Goal: Task Accomplishment & Management: Manage account settings

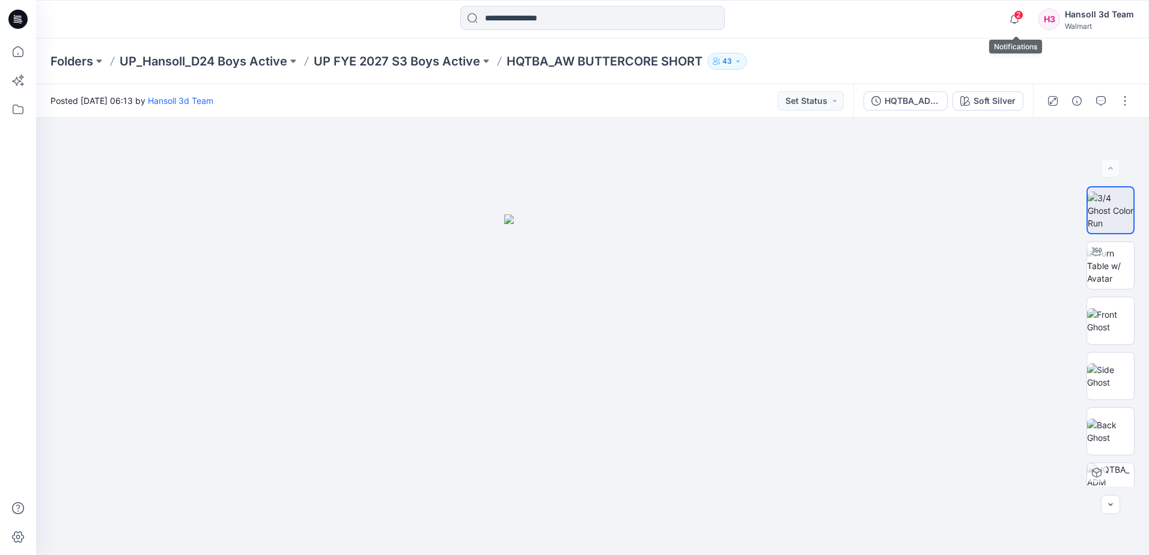
drag, startPoint x: 1016, startPoint y: 23, endPoint x: 996, endPoint y: 32, distance: 22.3
click at [1015, 23] on icon "button" at bounding box center [1014, 19] width 23 height 24
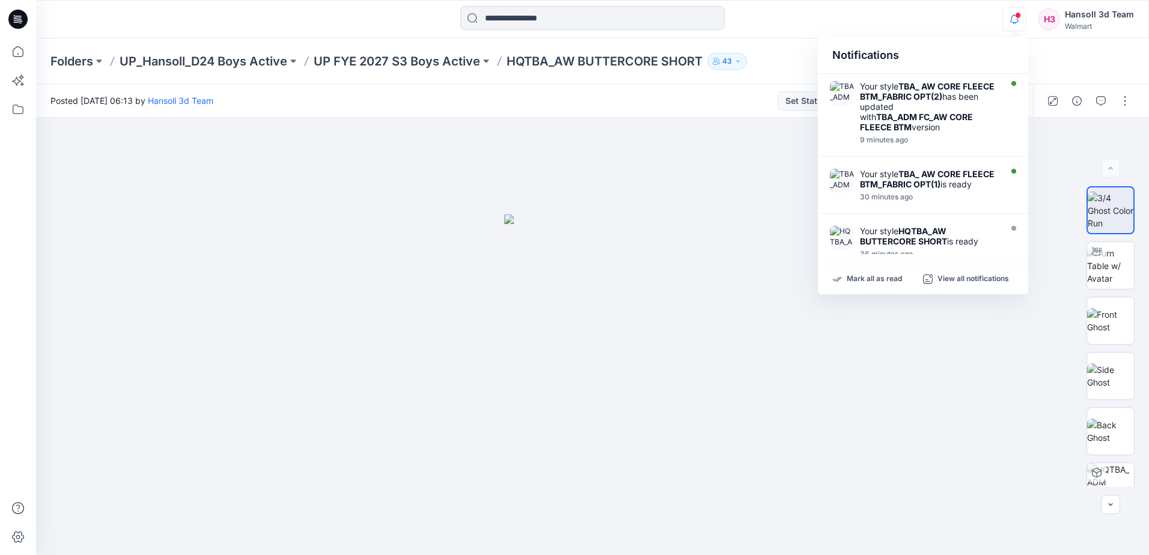
drag, startPoint x: 919, startPoint y: 19, endPoint x: 1002, endPoint y: 22, distance: 83.6
click at [919, 19] on div "Notifications Your style TBA_ AW CORE FLEECE BTM_FABRIC OPT(2) has been updated…" at bounding box center [592, 19] width 1112 height 26
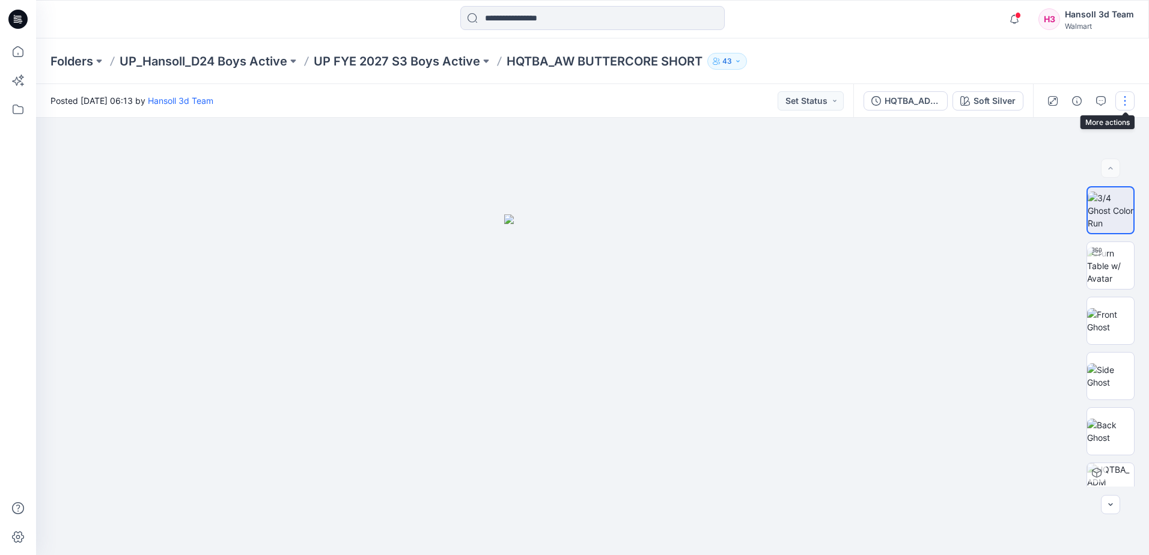
click at [1118, 102] on button "button" at bounding box center [1124, 100] width 19 height 19
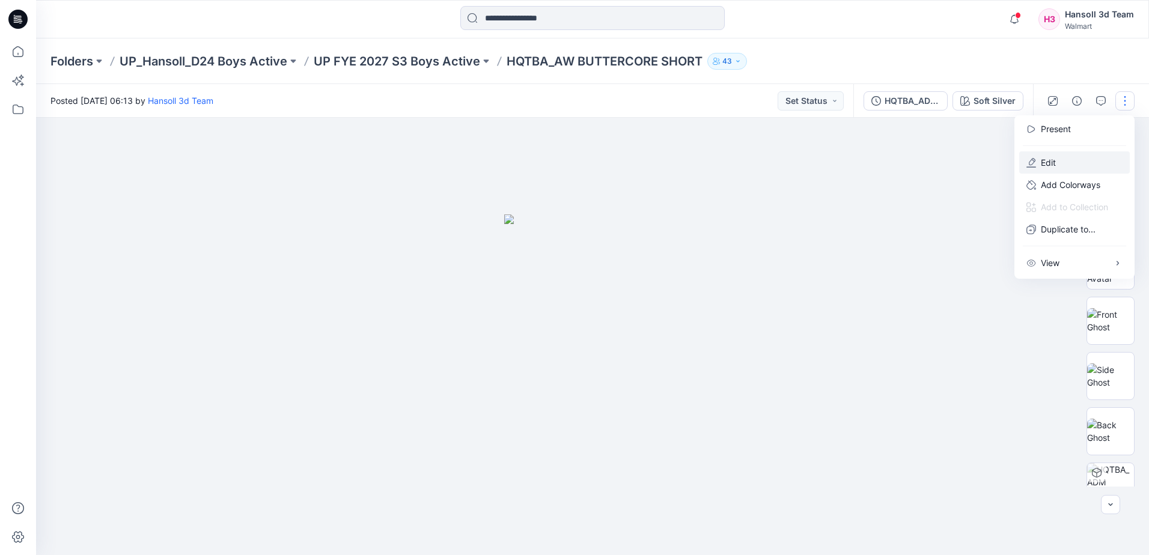
drag, startPoint x: 1066, startPoint y: 157, endPoint x: 991, endPoint y: 213, distance: 93.1
click at [1065, 157] on button "Edit" at bounding box center [1074, 162] width 111 height 22
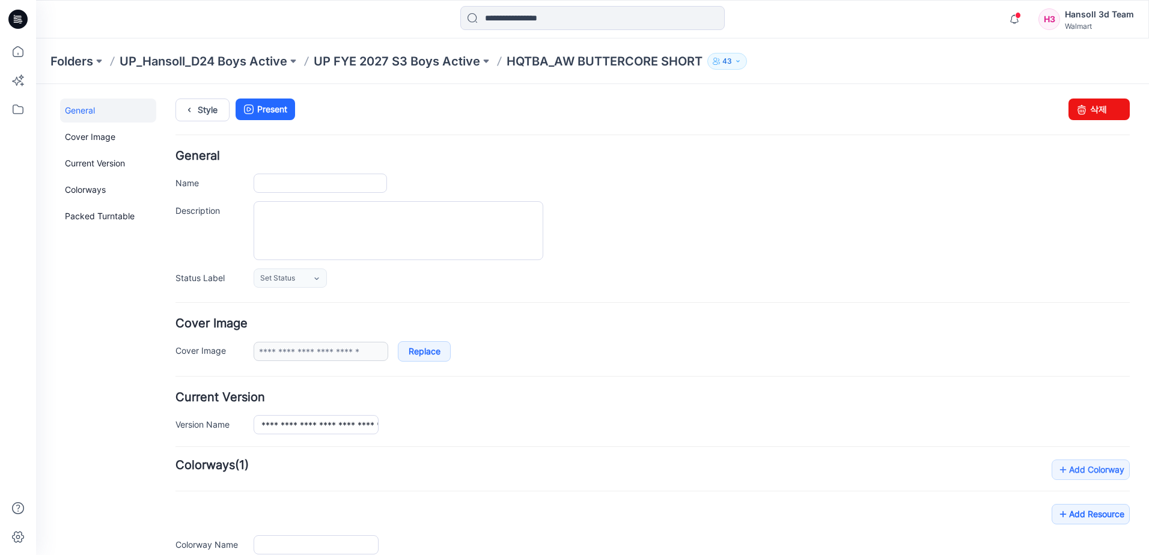
type input "**********"
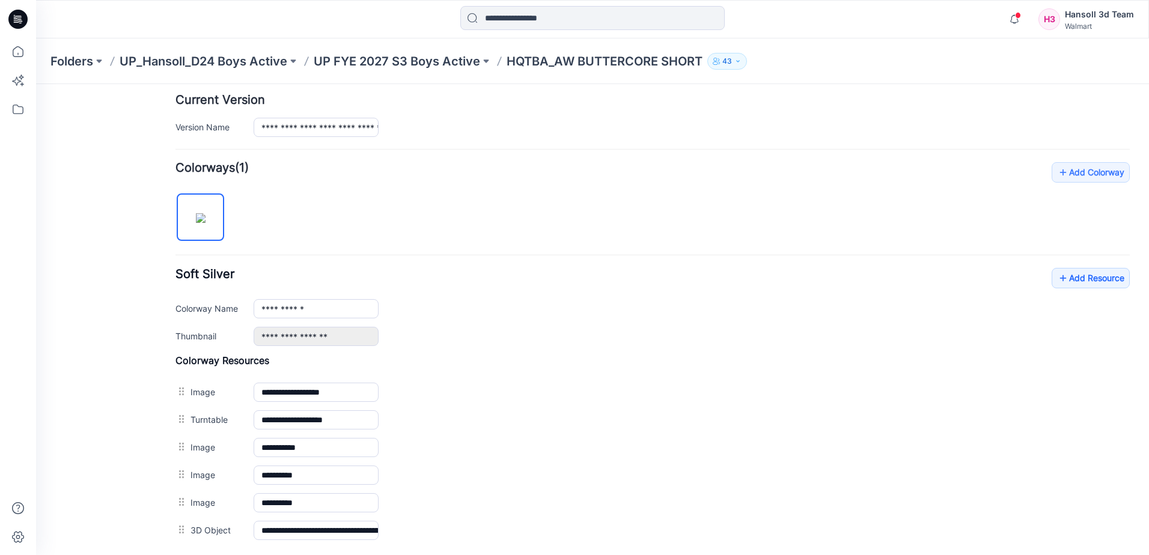
scroll to position [361, 0]
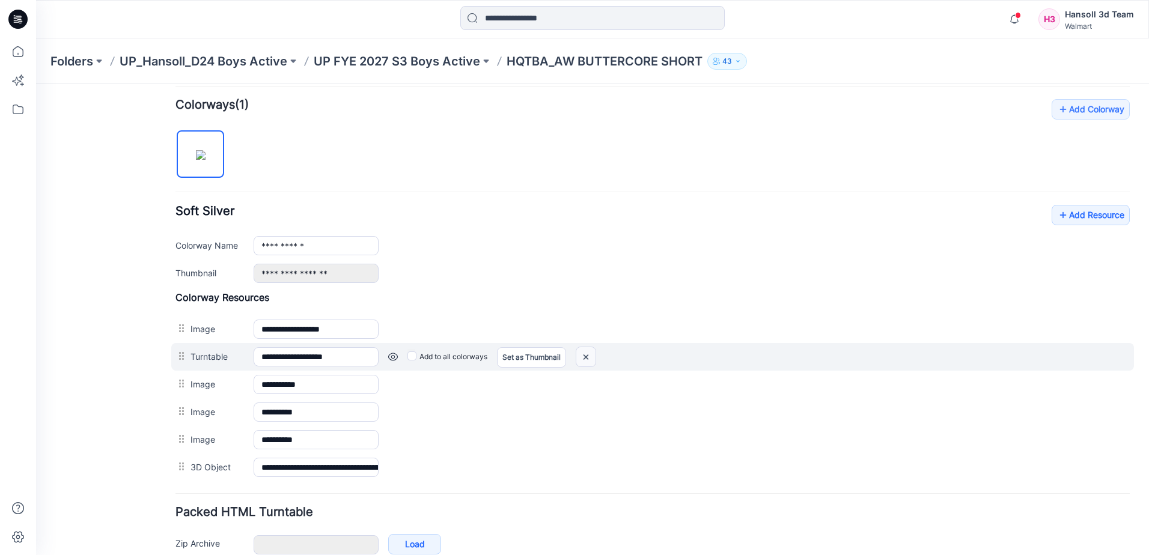
click at [588, 359] on img at bounding box center [585, 357] width 19 height 20
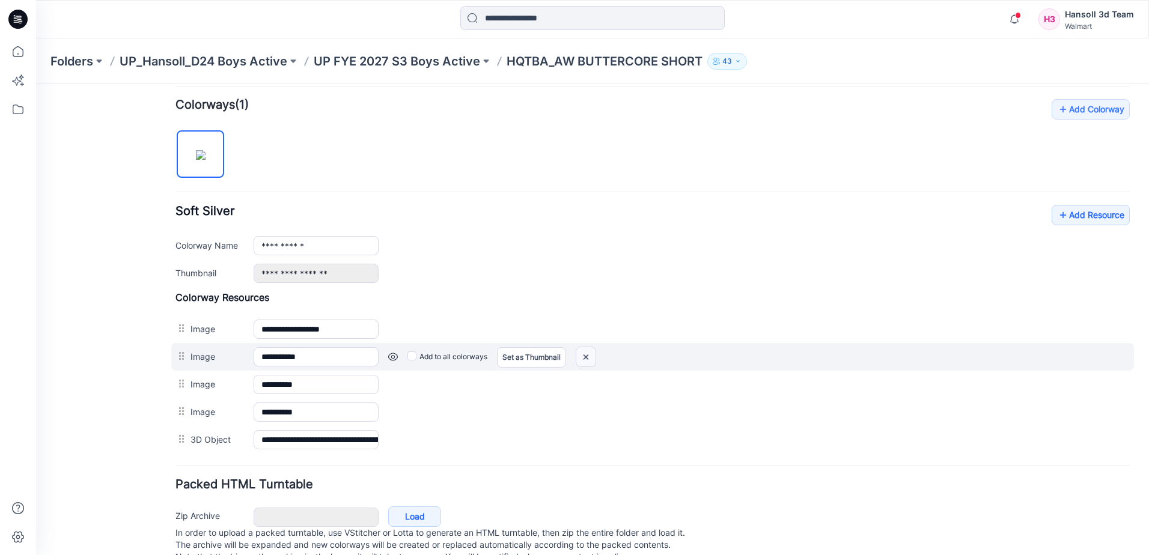
click at [593, 356] on img at bounding box center [585, 357] width 19 height 20
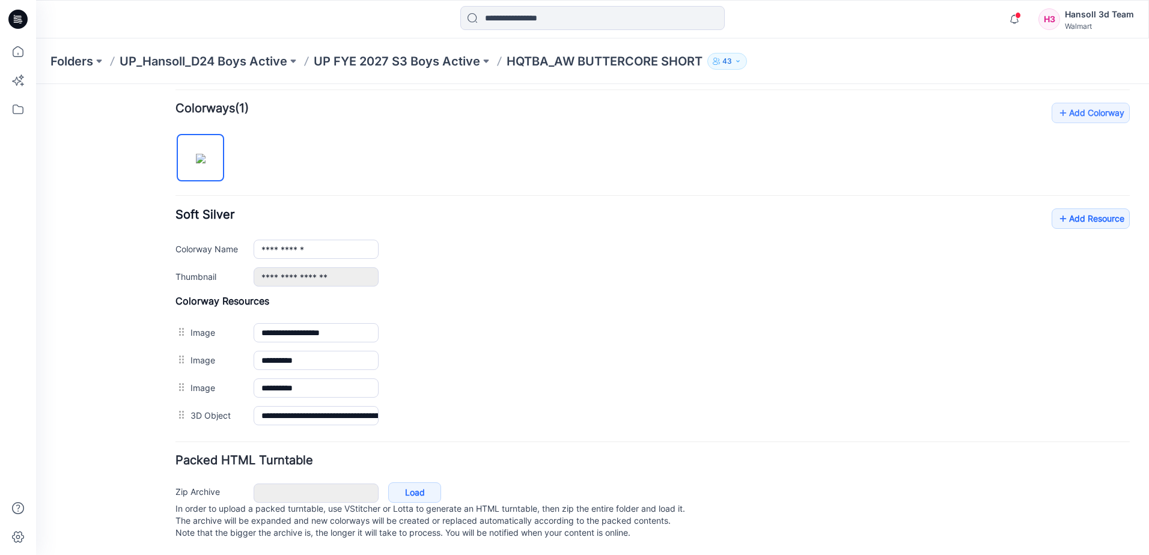
click at [36, 84] on img at bounding box center [36, 84] width 0 height 0
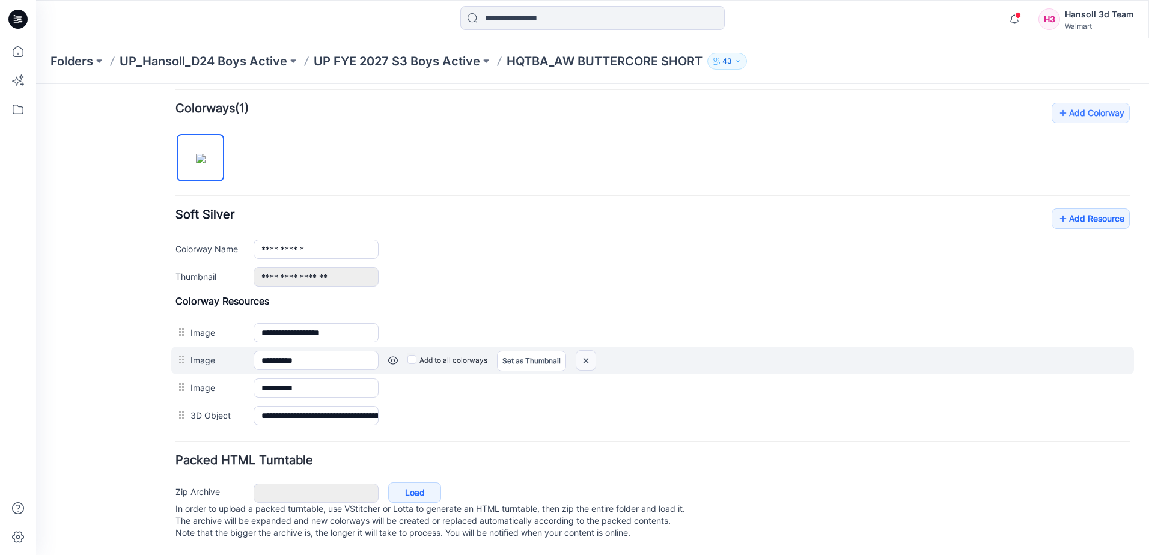
scroll to position [341, 0]
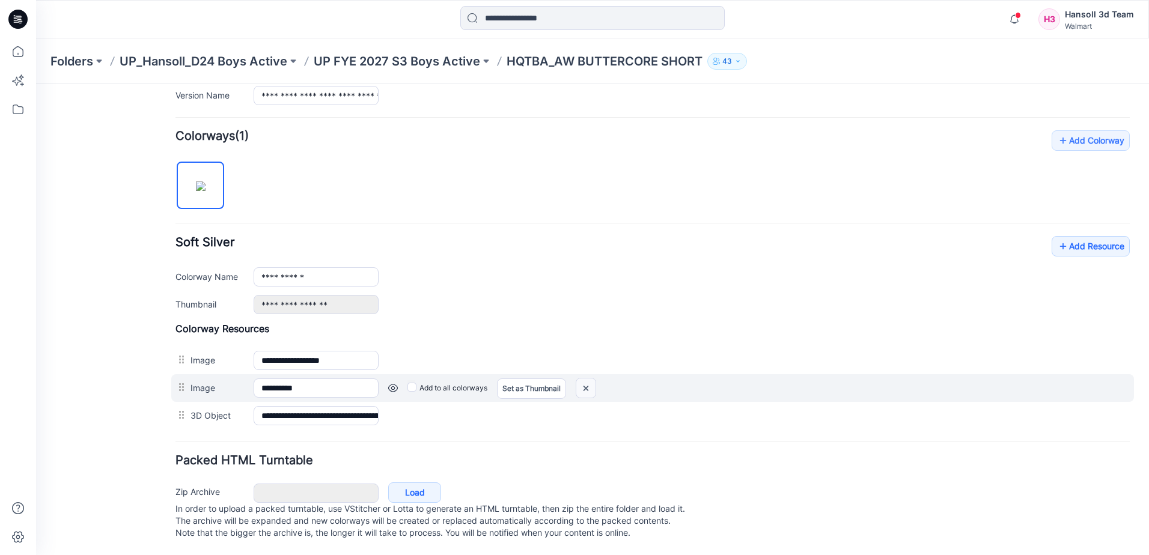
click at [583, 379] on img at bounding box center [585, 389] width 19 height 20
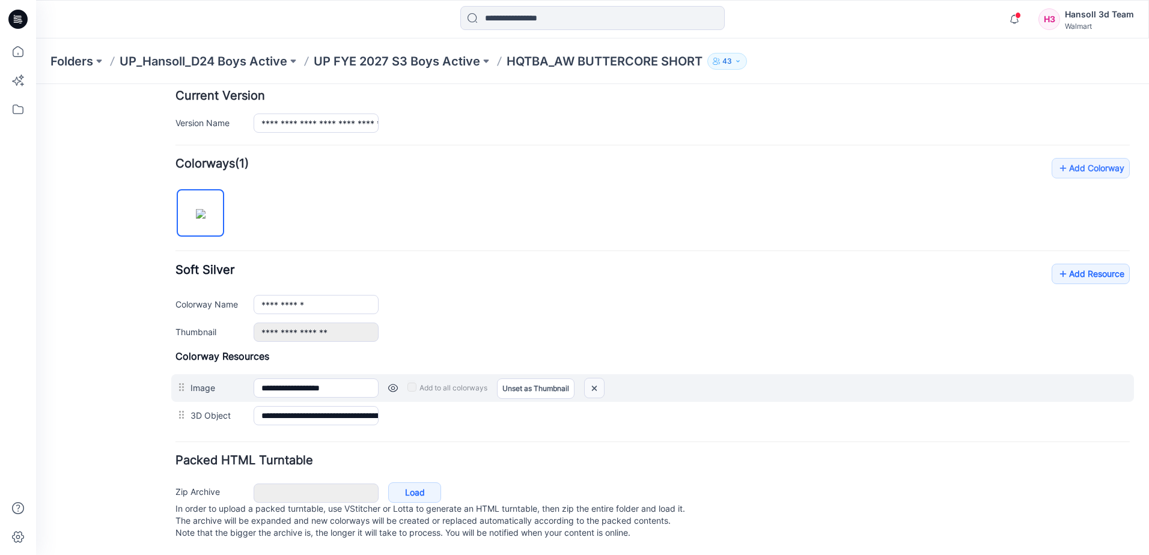
scroll to position [314, 0]
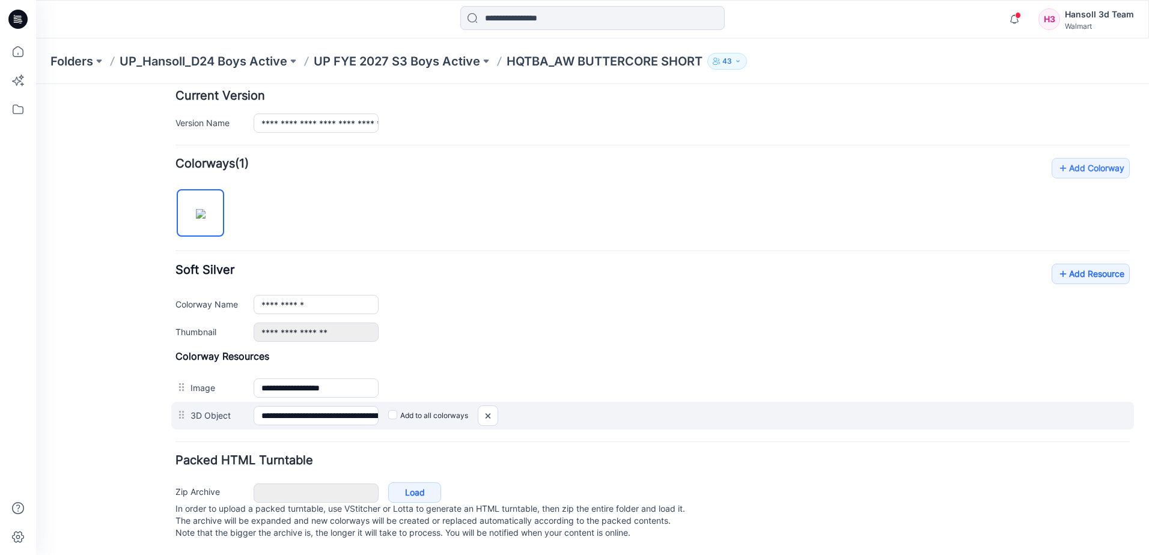
click at [589, 407] on div "Add to all colorways" at bounding box center [754, 415] width 751 height 19
click at [489, 406] on img at bounding box center [487, 416] width 19 height 20
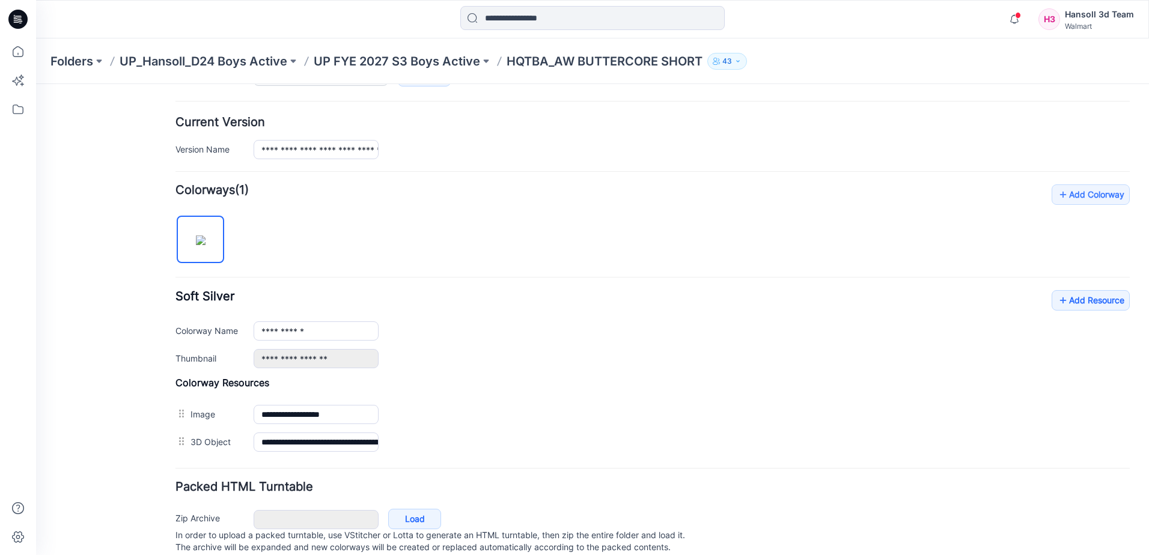
scroll to position [254, 0]
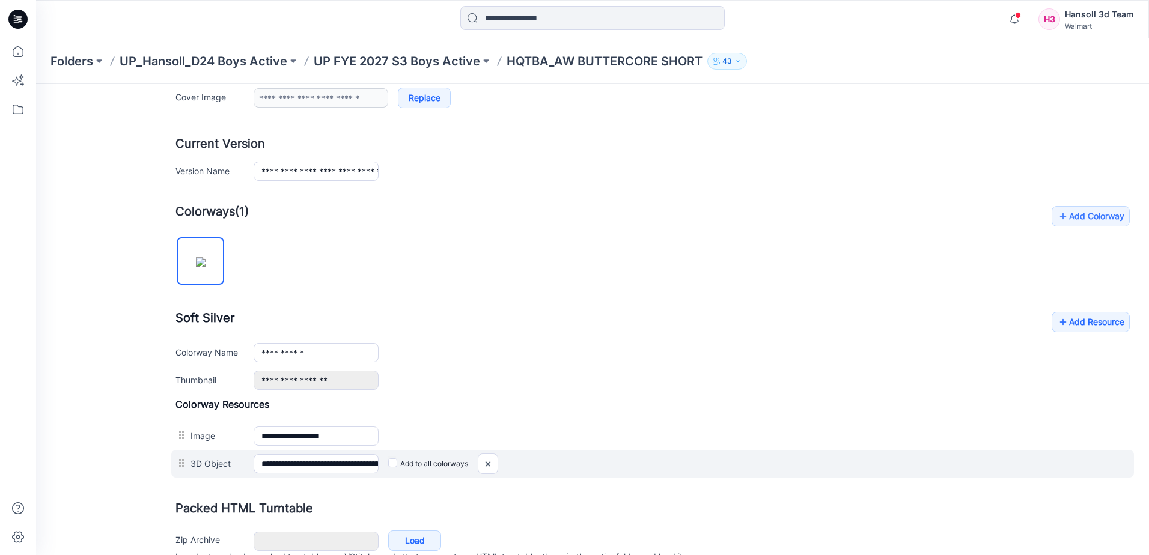
click at [487, 464] on div at bounding box center [488, 464] width 20 height 20
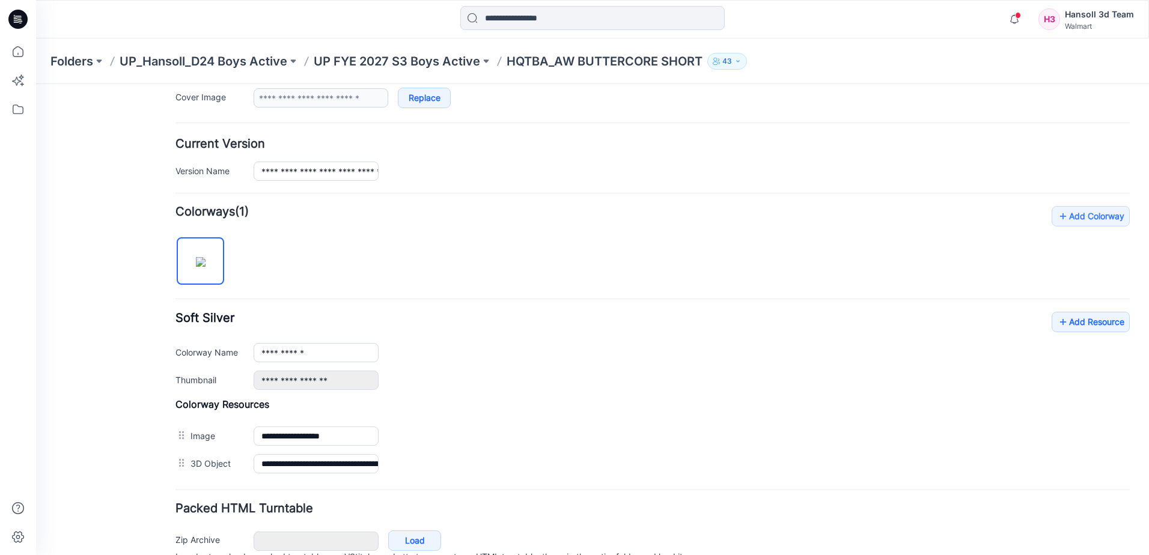
click at [390, 481] on form "**********" at bounding box center [652, 244] width 954 height 695
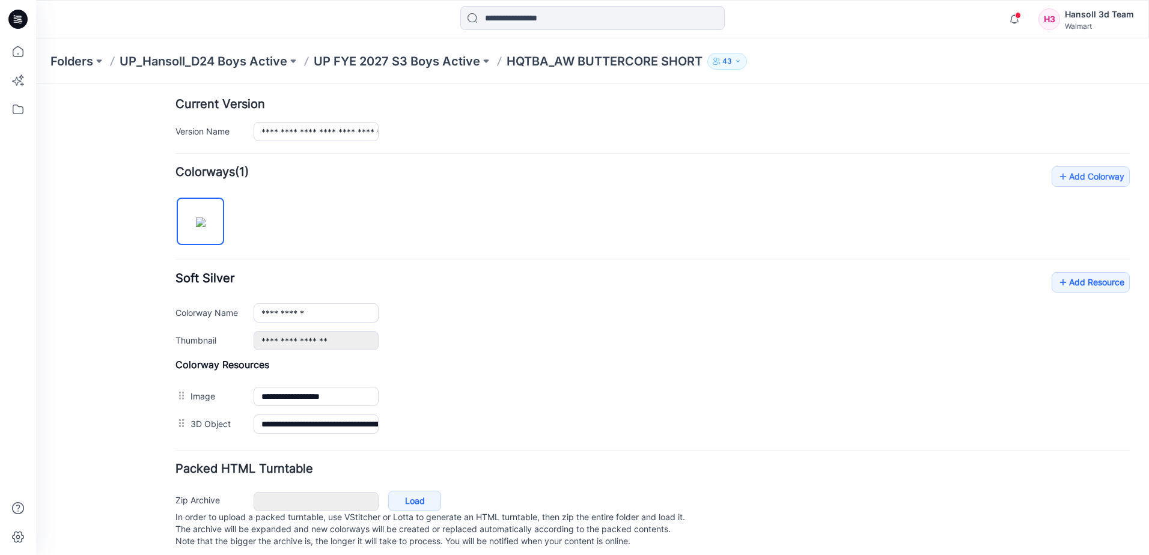
scroll to position [314, 0]
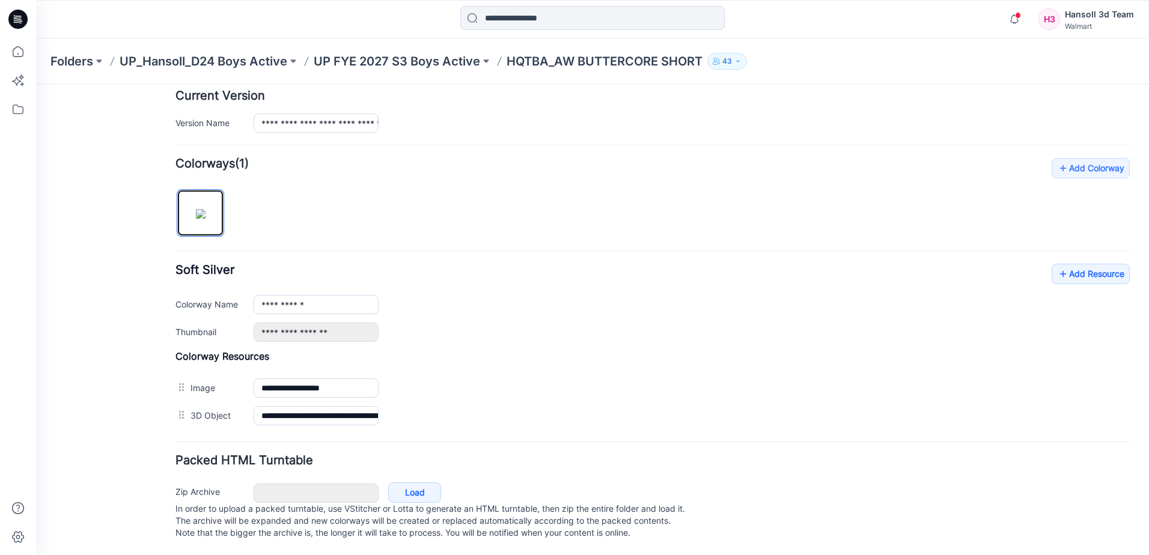
drag, startPoint x: 202, startPoint y: 213, endPoint x: 395, endPoint y: 266, distance: 199.4
click at [205, 214] on img at bounding box center [201, 214] width 10 height 10
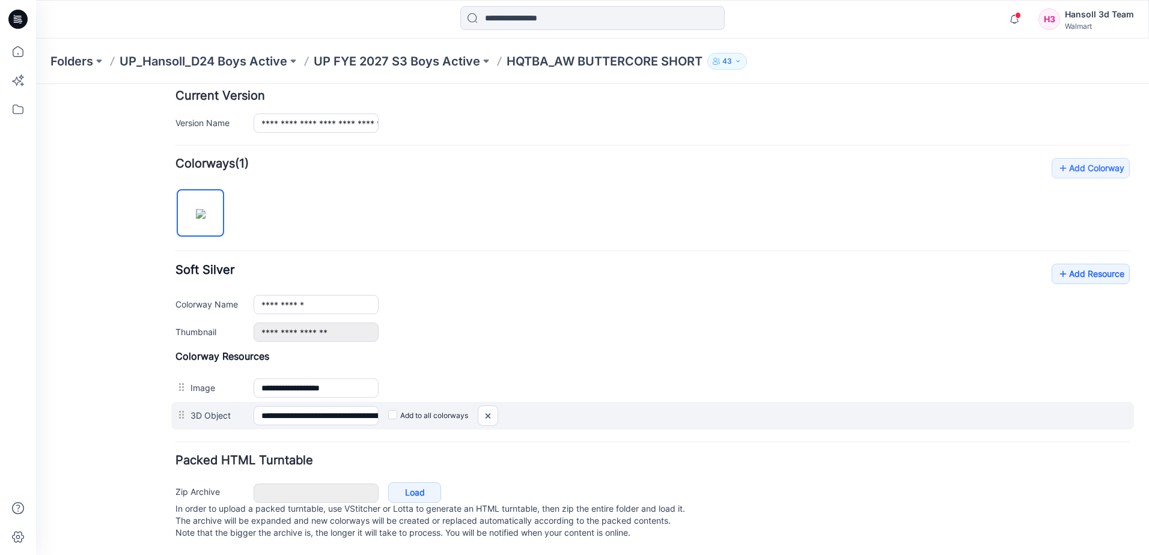
click at [496, 410] on div at bounding box center [488, 416] width 20 height 20
click at [486, 406] on div at bounding box center [488, 416] width 20 height 20
drag, startPoint x: 490, startPoint y: 404, endPoint x: 478, endPoint y: 403, distance: 11.5
click at [488, 406] on div at bounding box center [488, 416] width 20 height 20
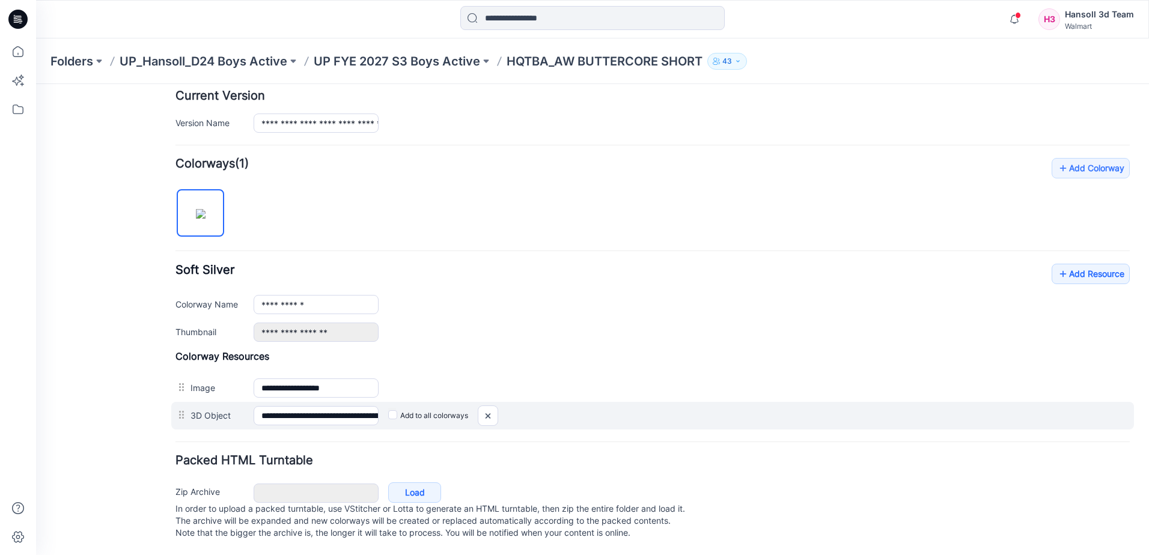
click at [183, 406] on div at bounding box center [182, 415] width 15 height 18
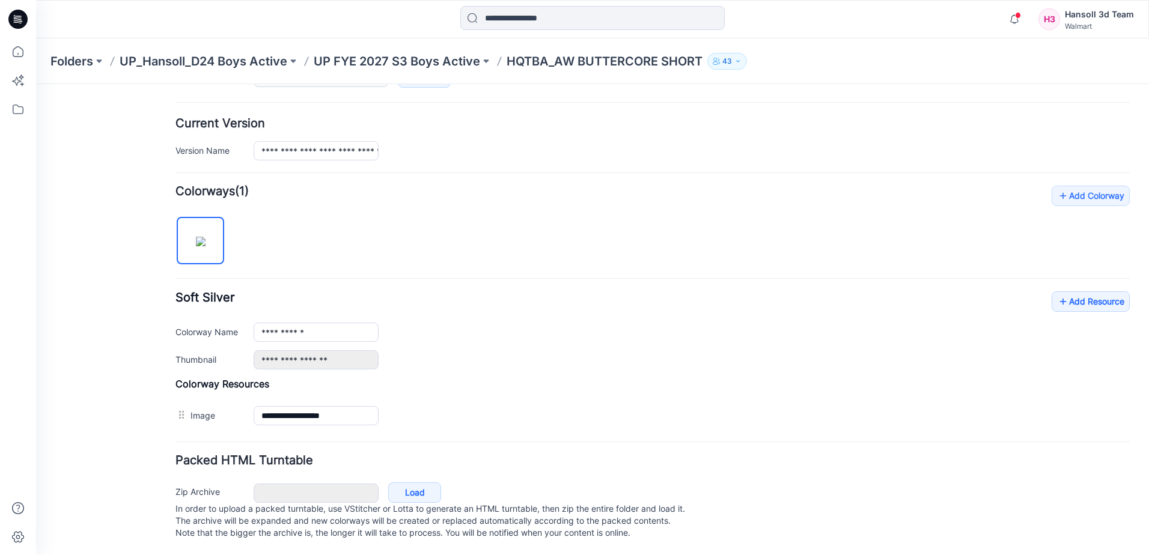
scroll to position [286, 0]
click at [36, 84] on label "Add to all colorways" at bounding box center [36, 84] width 0 height 0
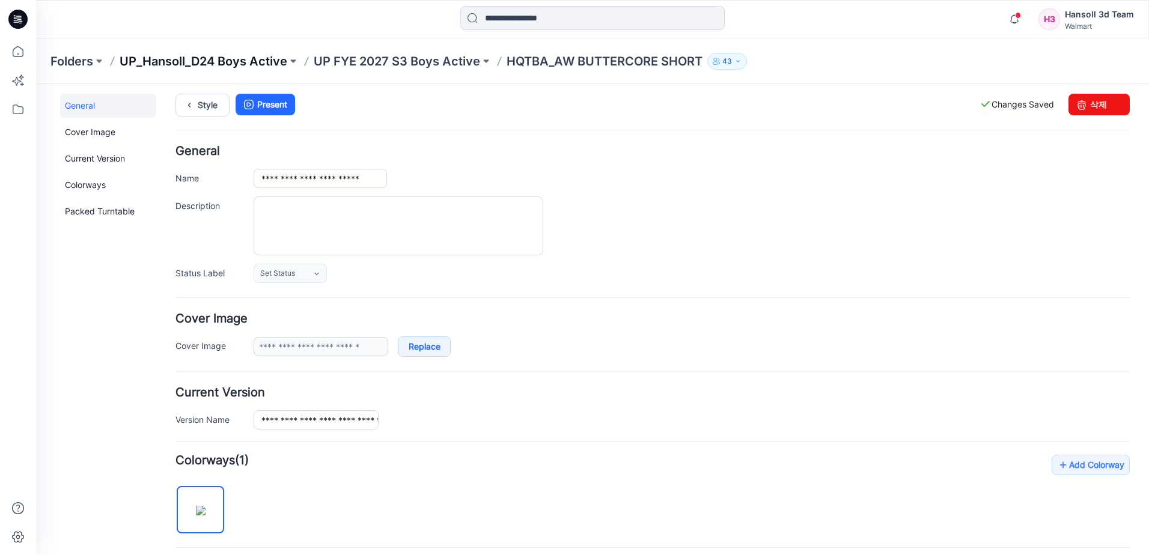
scroll to position [0, 0]
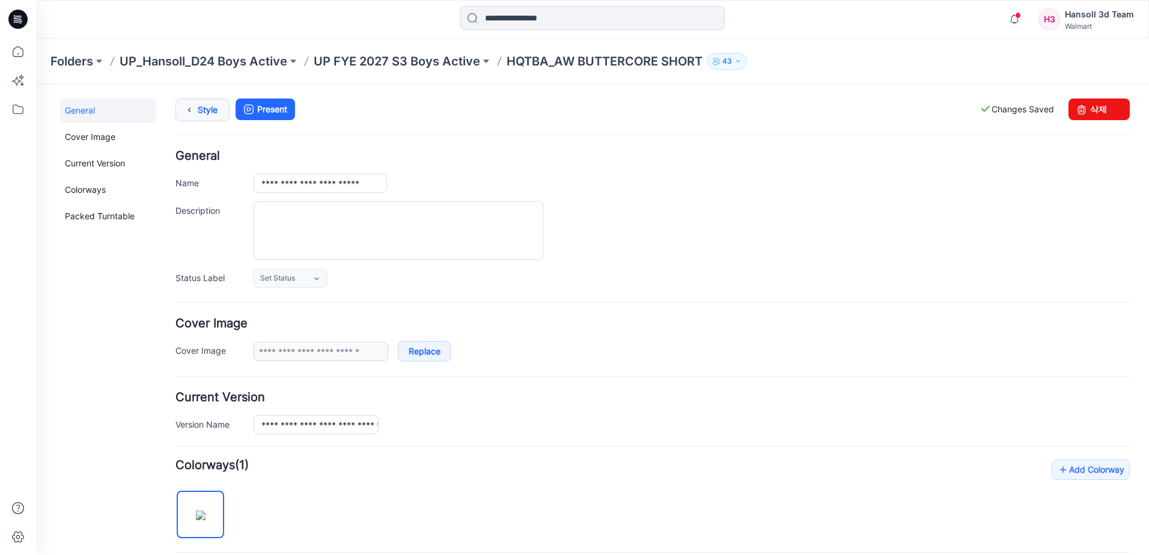
click at [193, 112] on icon at bounding box center [189, 110] width 17 height 22
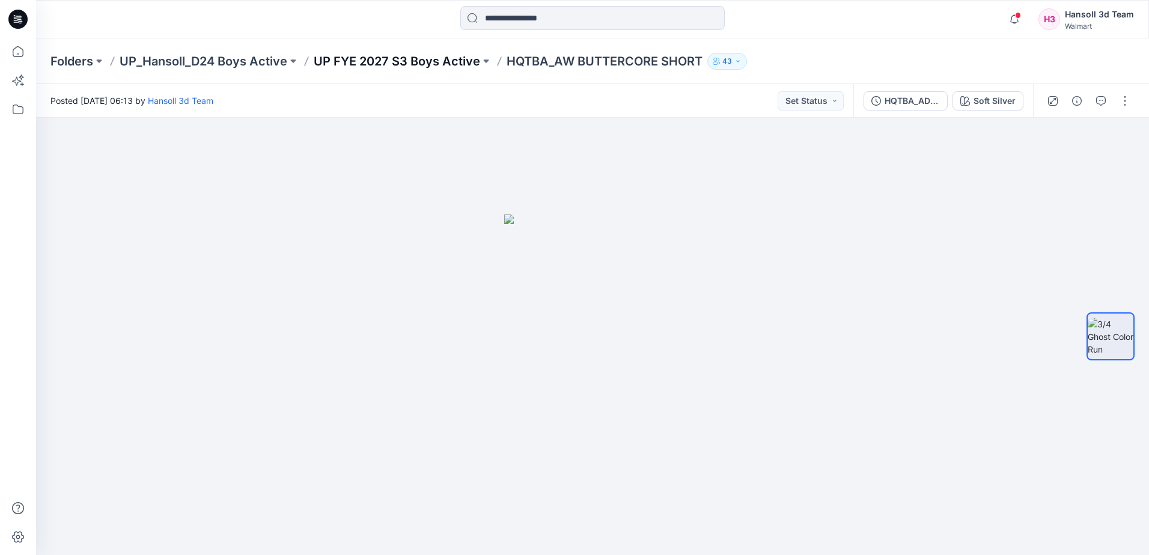
click at [408, 56] on p "UP FYE 2027 S3 Boys Active" at bounding box center [397, 61] width 166 height 17
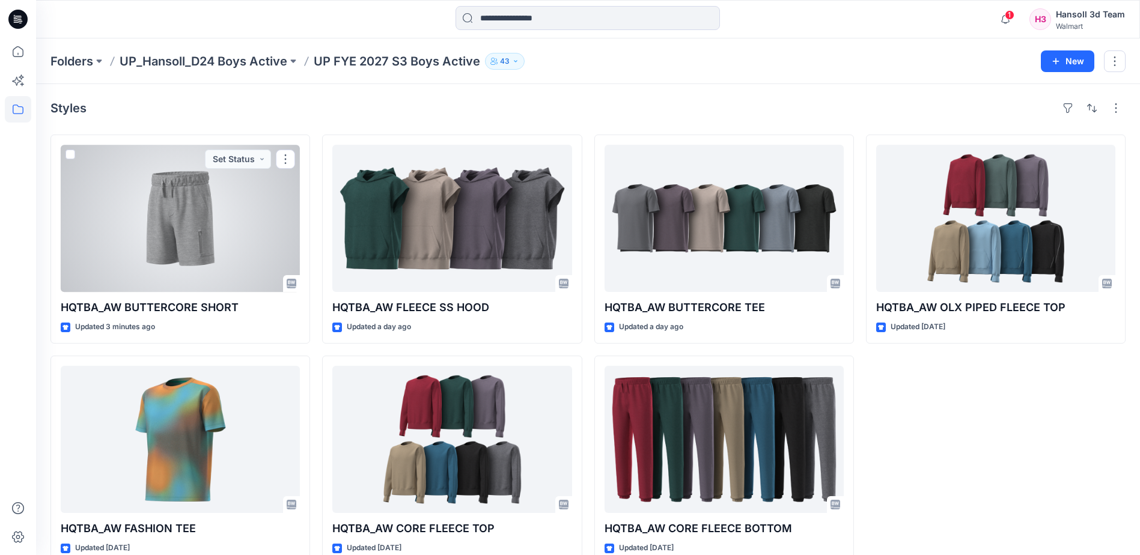
drag, startPoint x: 185, startPoint y: 247, endPoint x: 33, endPoint y: 231, distance: 152.8
click at [185, 247] on div at bounding box center [180, 218] width 239 height 147
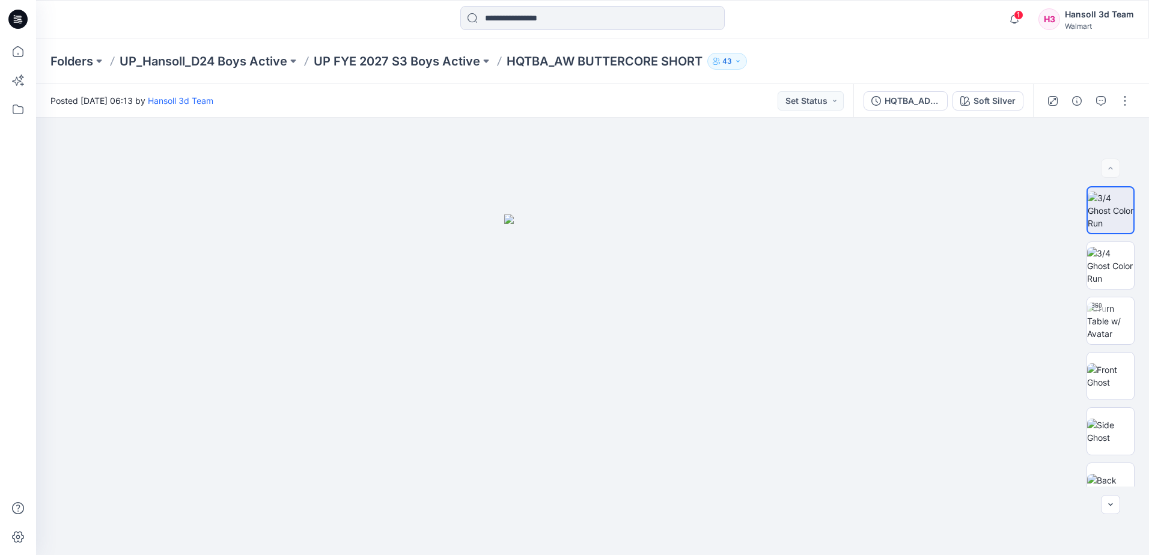
drag, startPoint x: 1125, startPoint y: 99, endPoint x: 1116, endPoint y: 114, distance: 17.8
click at [1127, 99] on button "button" at bounding box center [1124, 100] width 19 height 19
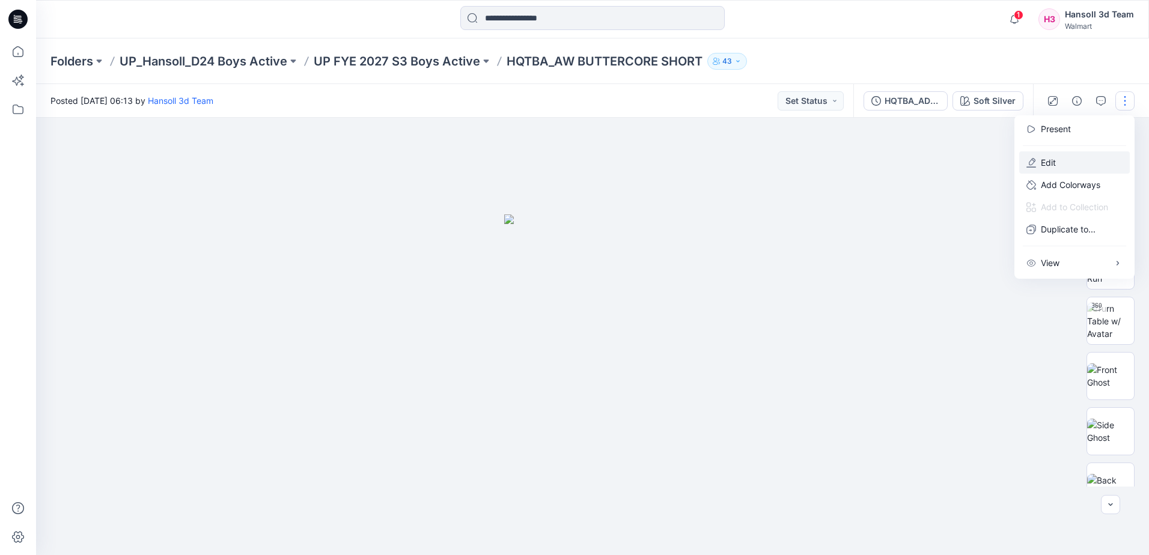
click at [1058, 163] on button "Edit" at bounding box center [1074, 162] width 111 height 22
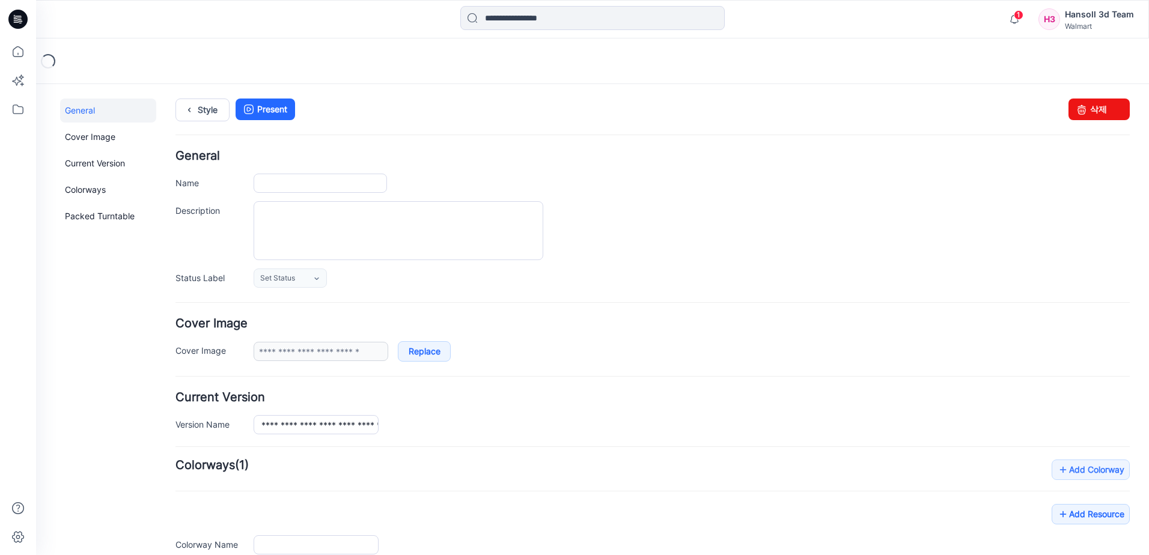
type input "**********"
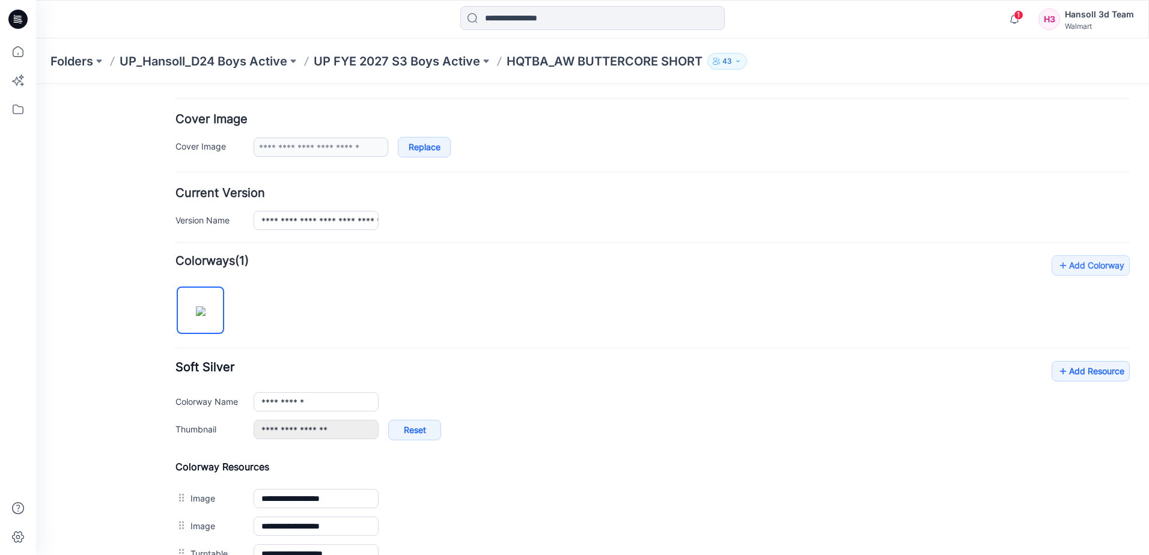
scroll to position [240, 0]
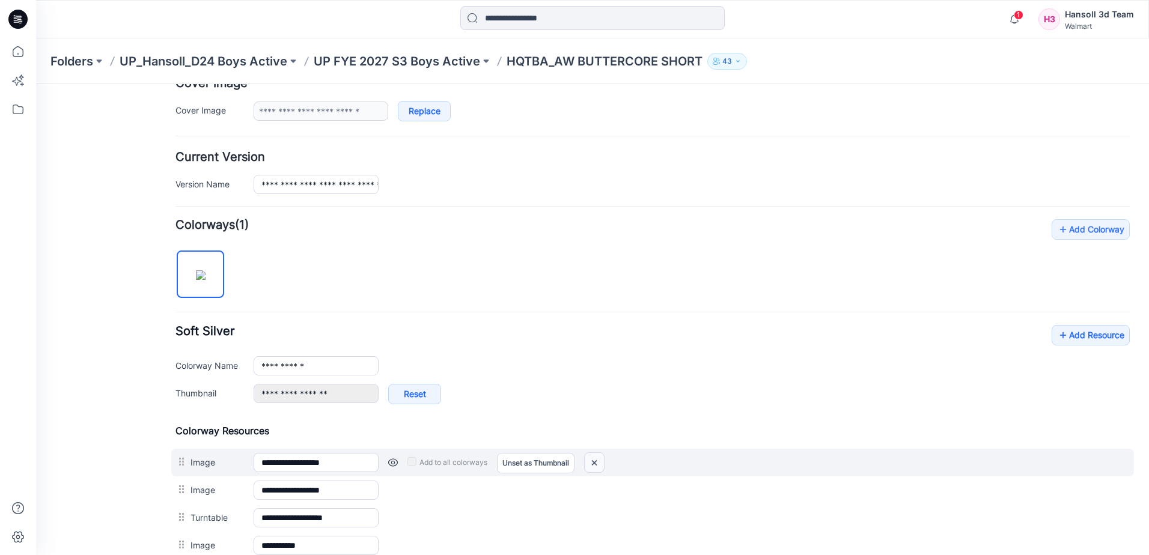
click at [596, 464] on img at bounding box center [594, 463] width 19 height 20
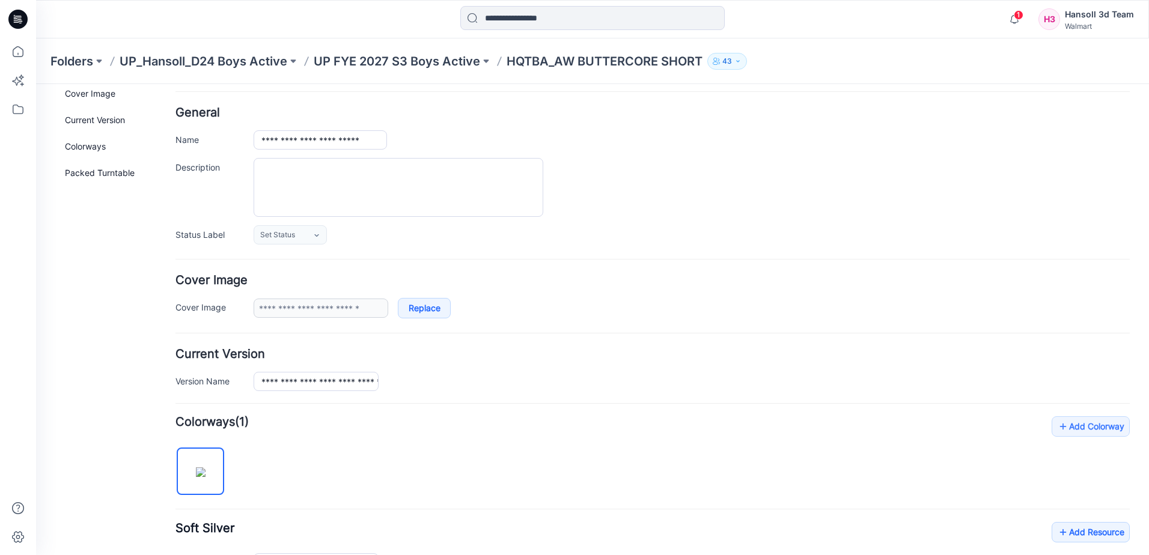
scroll to position [0, 0]
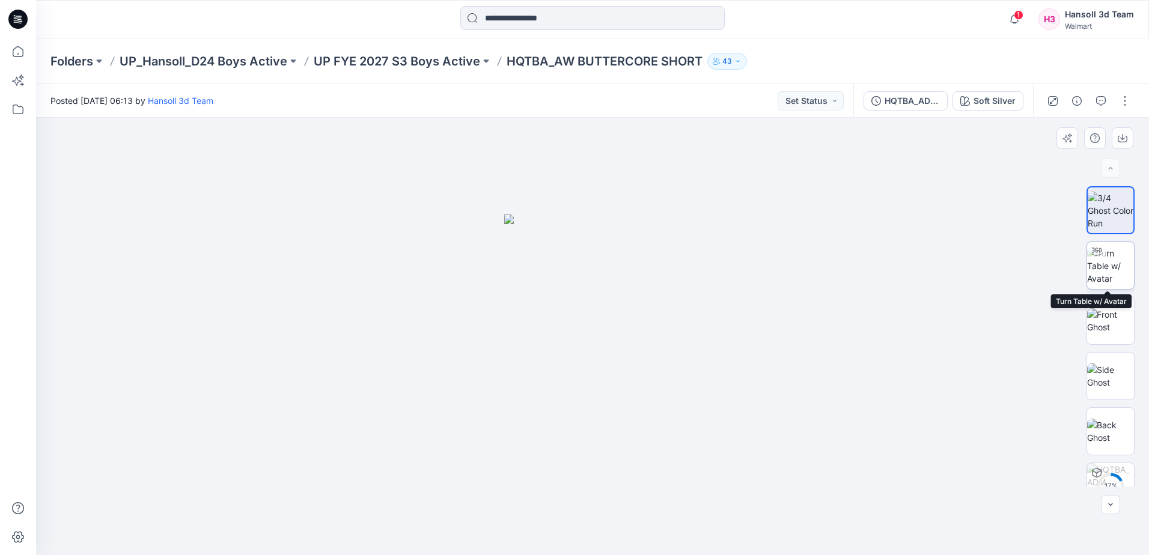
click at [1103, 265] on img at bounding box center [1110, 266] width 47 height 38
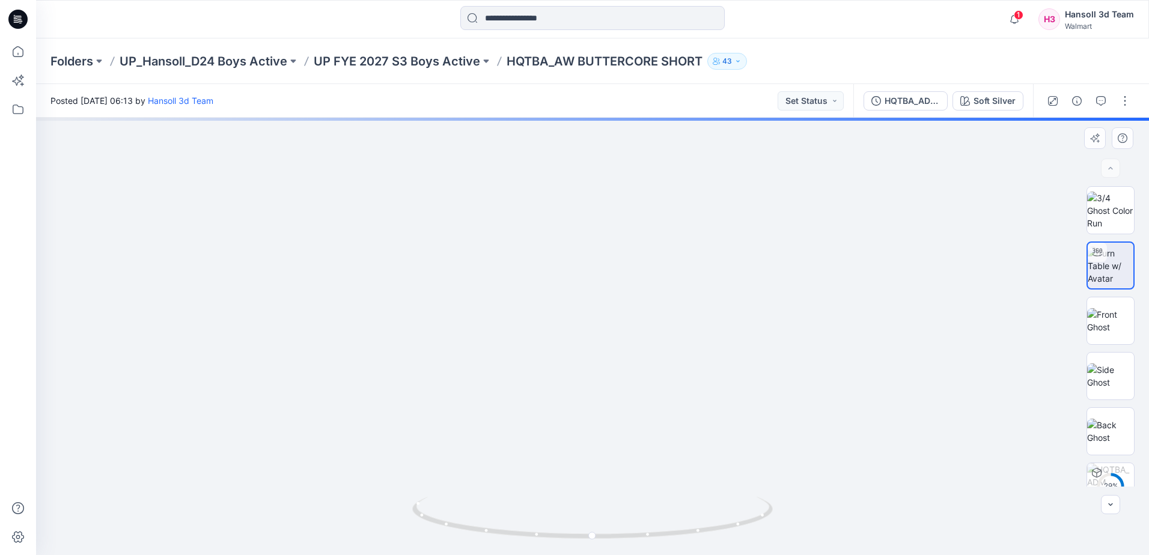
drag, startPoint x: 604, startPoint y: 396, endPoint x: 569, endPoint y: 202, distance: 197.3
drag, startPoint x: 702, startPoint y: 528, endPoint x: 638, endPoint y: 525, distance: 64.4
click at [638, 525] on icon at bounding box center [594, 519] width 364 height 45
drag, startPoint x: 487, startPoint y: 291, endPoint x: 590, endPoint y: 410, distance: 158.0
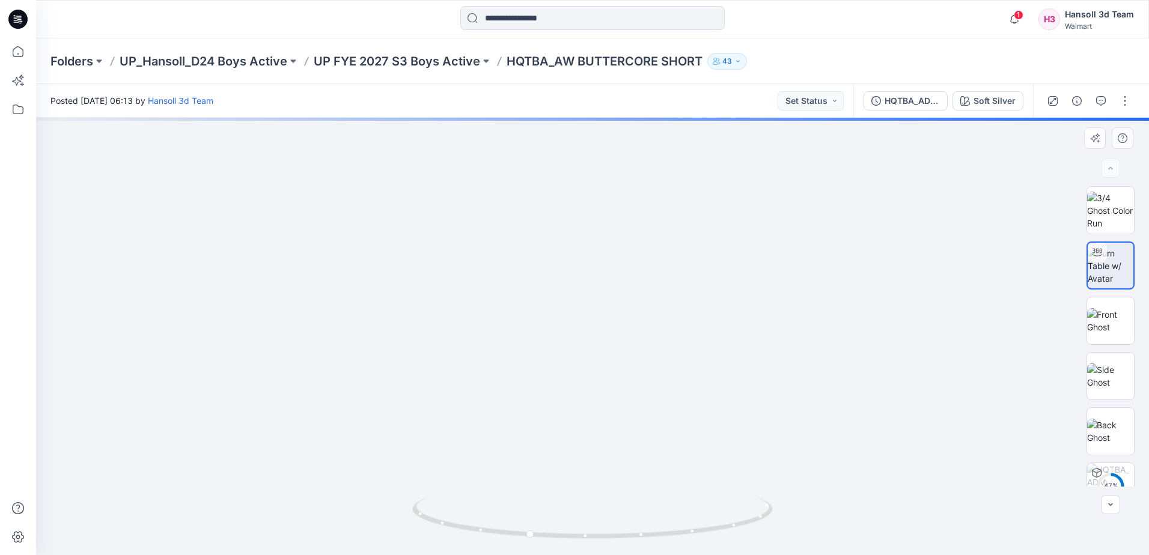
click at [467, 99] on div "Posted Friday, September 12, 2025 06:13 by Hansoll 3d Team Set Status" at bounding box center [444, 100] width 817 height 33
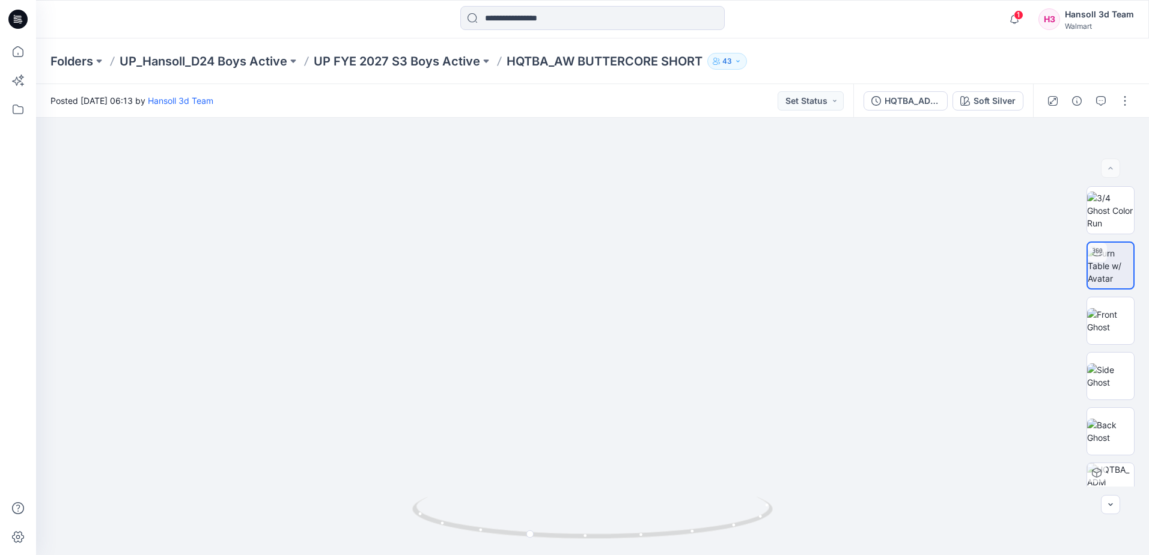
click at [422, 66] on p "UP FYE 2027 S3 Boys Active" at bounding box center [397, 61] width 166 height 17
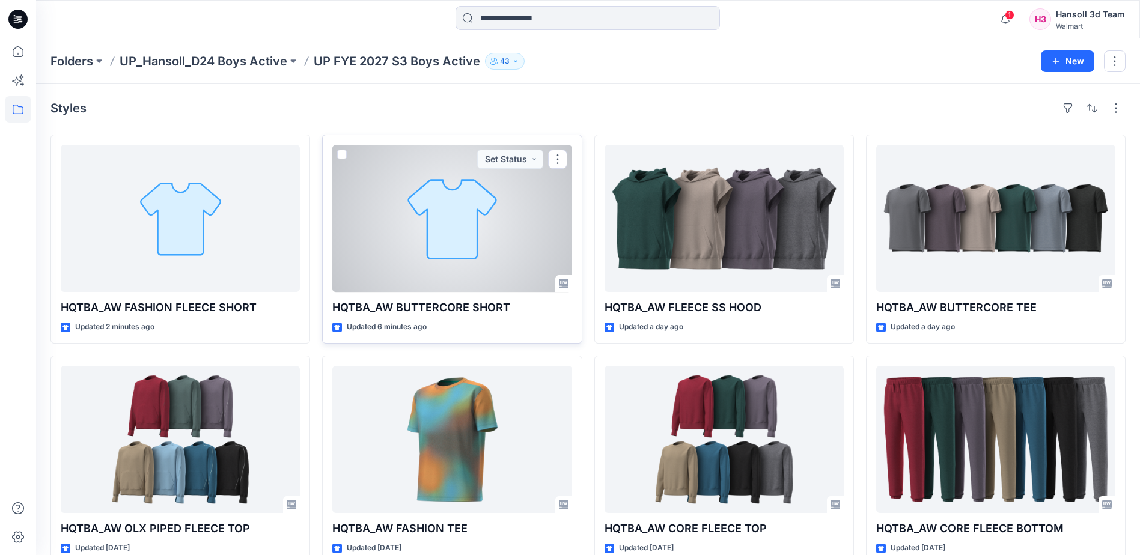
click at [474, 270] on div at bounding box center [451, 218] width 239 height 147
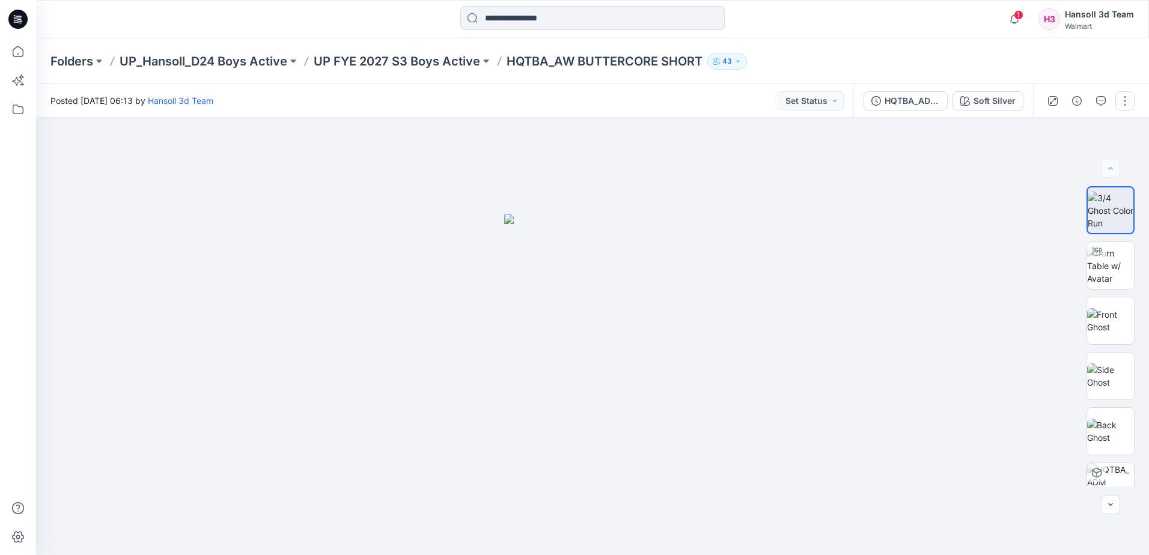
click at [1124, 96] on button "button" at bounding box center [1124, 100] width 19 height 19
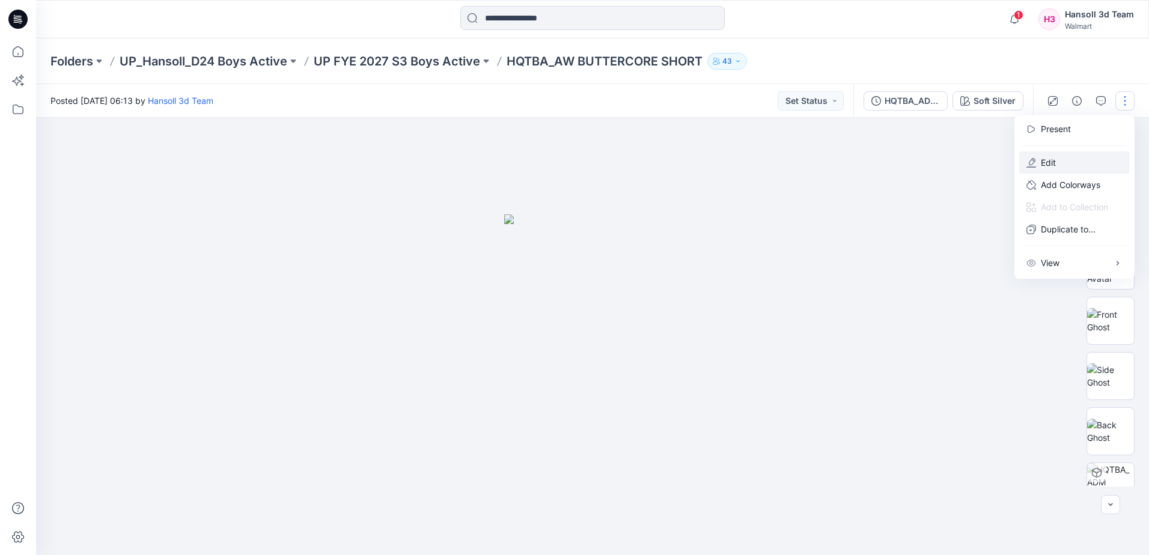
click at [1042, 167] on p "Edit" at bounding box center [1048, 162] width 15 height 13
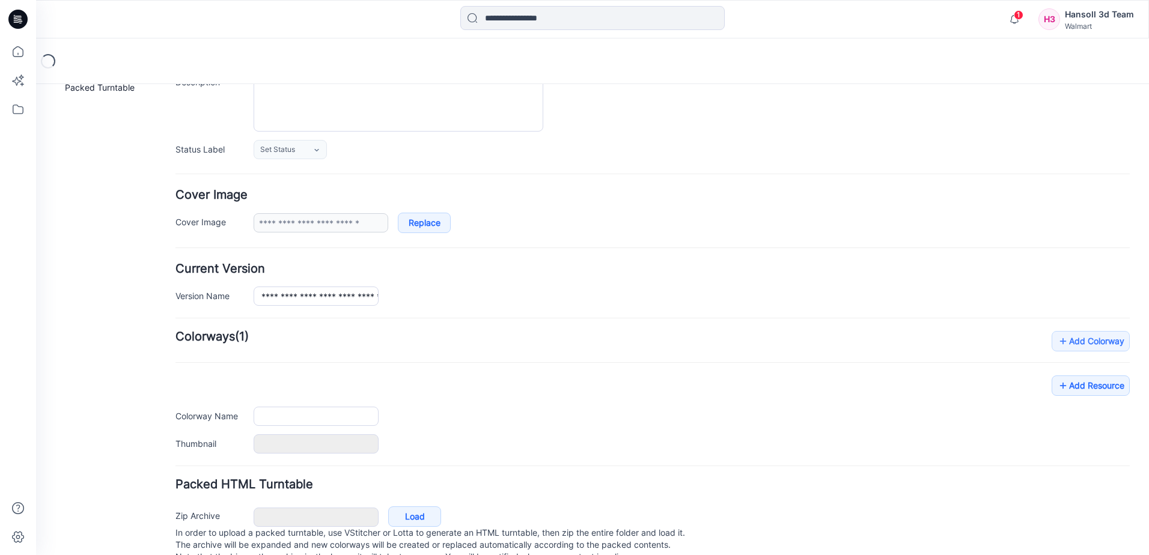
type input "**********"
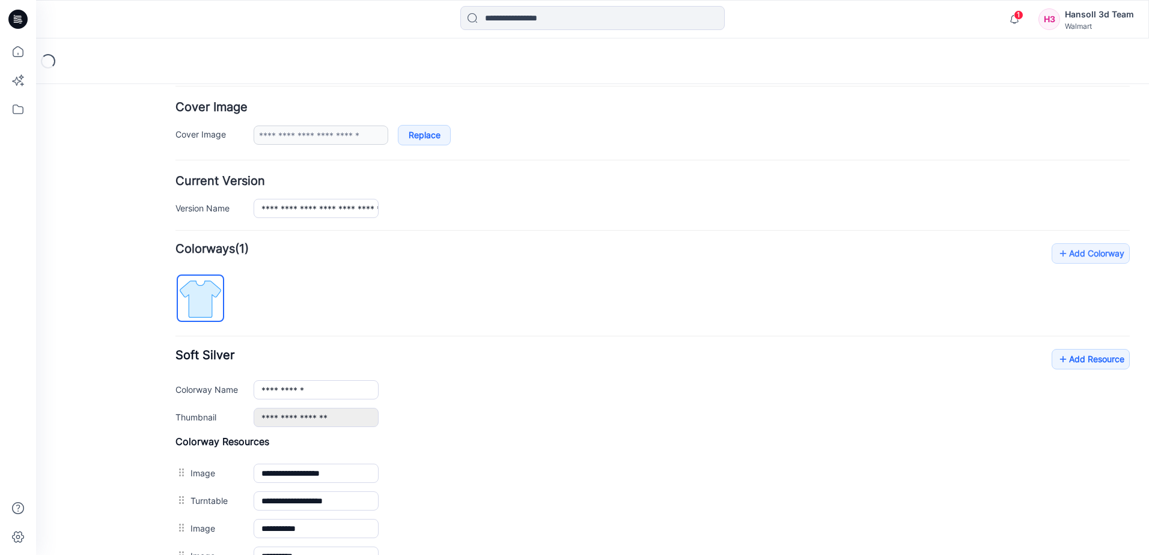
scroll to position [270, 0]
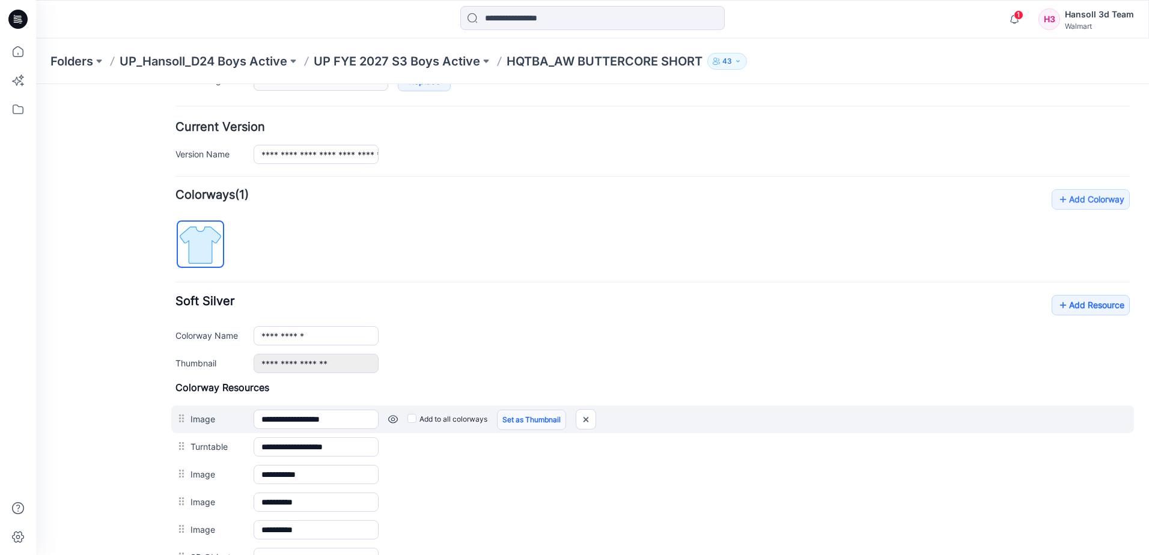
click at [532, 419] on link "Set as Thumbnail" at bounding box center [531, 420] width 69 height 20
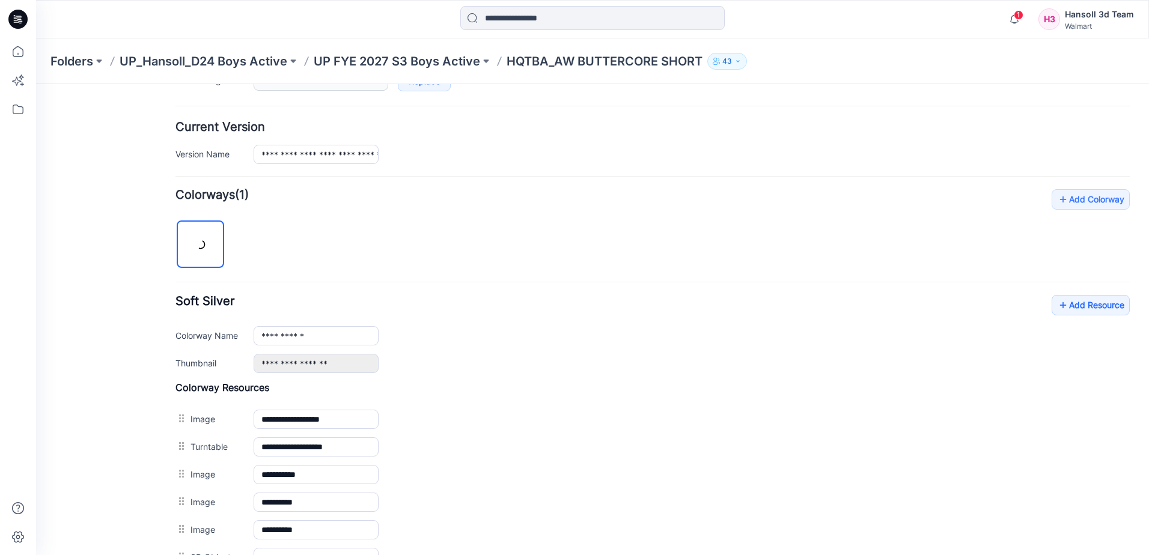
click at [434, 227] on div "**********" at bounding box center [652, 380] width 954 height 382
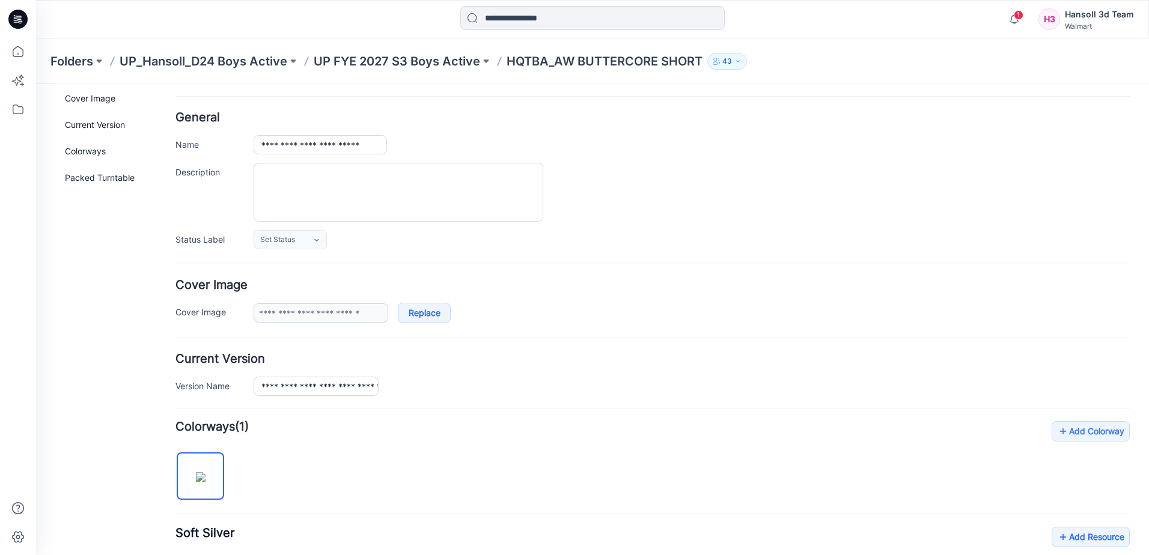
scroll to position [0, 0]
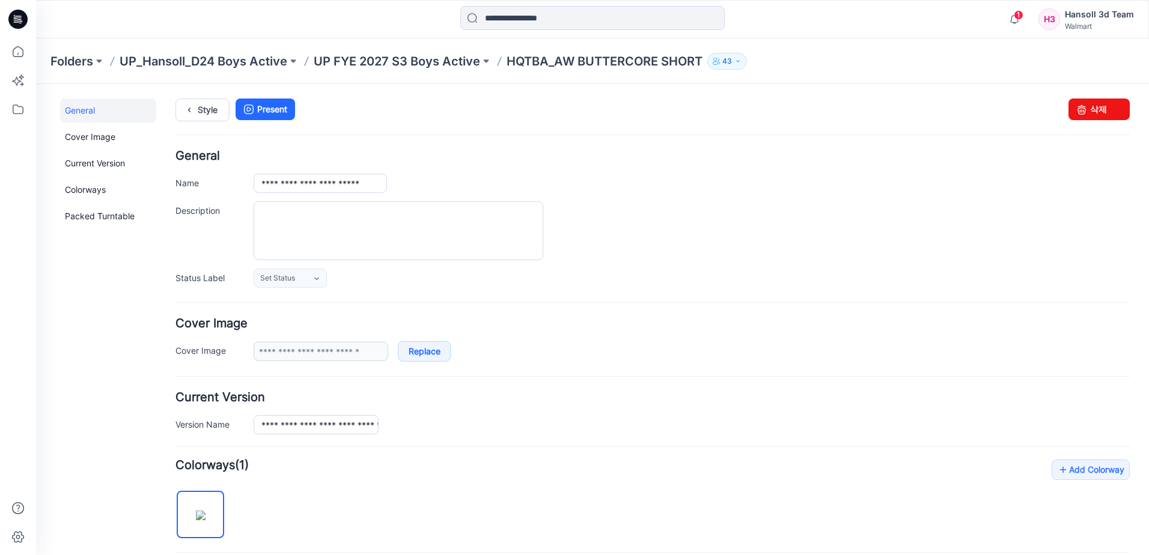
click at [542, 124] on div "Style Present Changes Saved 삭제" at bounding box center [652, 125] width 954 height 52
click at [216, 107] on link "Style" at bounding box center [202, 110] width 54 height 23
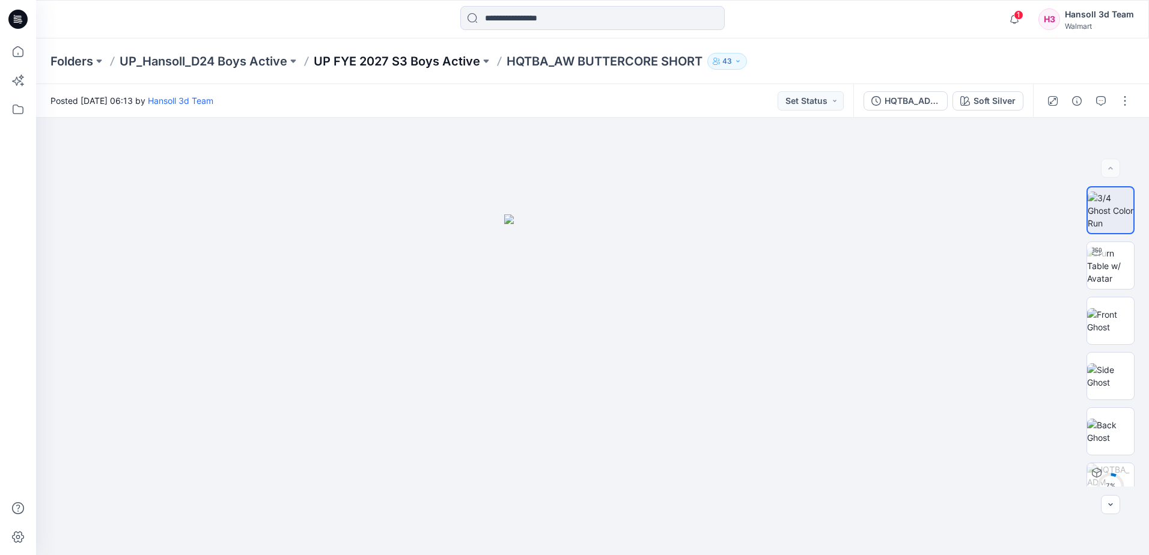
click at [421, 60] on p "UP FYE 2027 S3 Boys Active" at bounding box center [397, 61] width 166 height 17
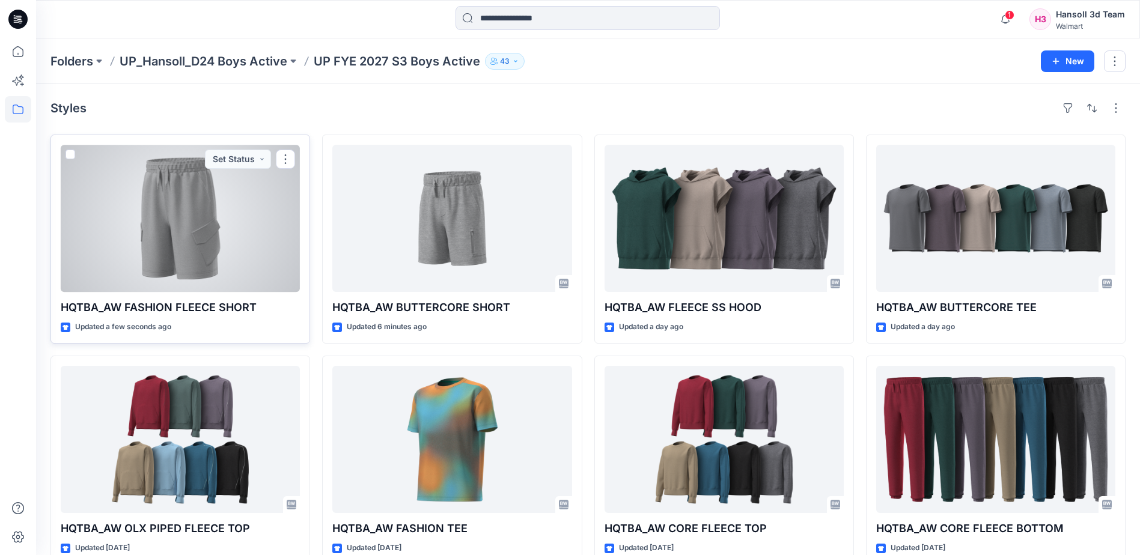
click at [201, 230] on div at bounding box center [180, 218] width 239 height 147
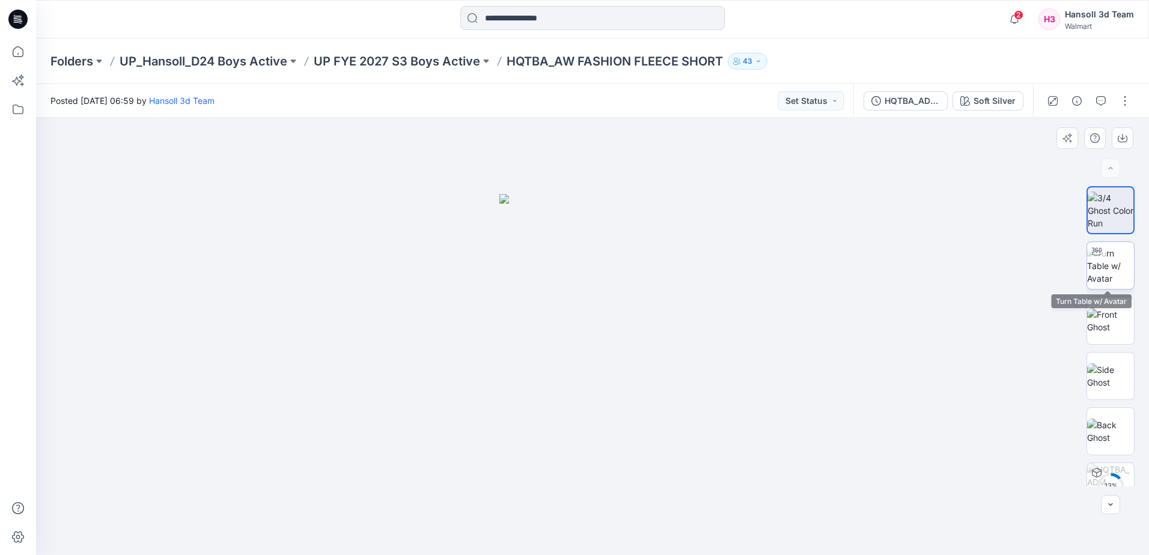
drag, startPoint x: 1108, startPoint y: 261, endPoint x: 1076, endPoint y: 8, distance: 255.0
click at [1106, 259] on img at bounding box center [1110, 266] width 47 height 38
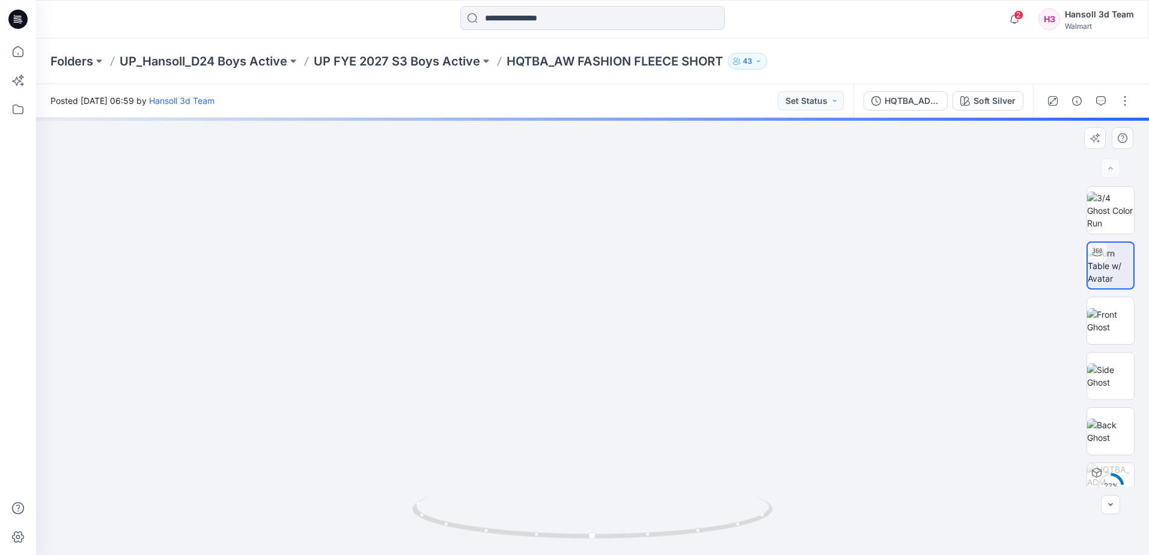
drag, startPoint x: 633, startPoint y: 449, endPoint x: 608, endPoint y: 238, distance: 212.3
drag, startPoint x: 639, startPoint y: 531, endPoint x: 610, endPoint y: 533, distance: 28.9
click at [610, 533] on icon at bounding box center [594, 519] width 364 height 45
drag, startPoint x: 687, startPoint y: 228, endPoint x: 680, endPoint y: 353, distance: 125.8
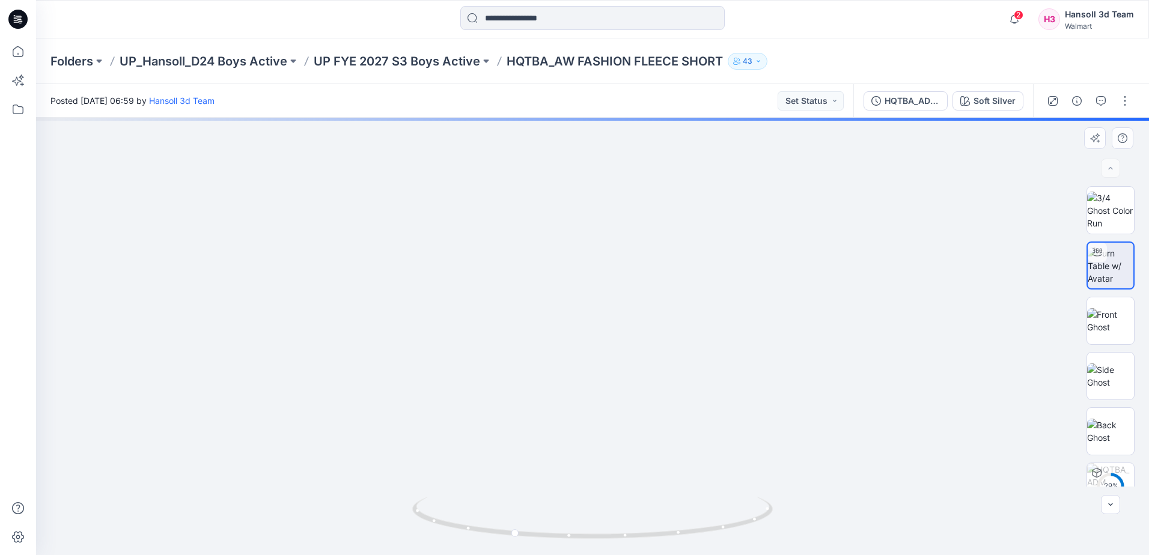
click at [680, 353] on img at bounding box center [560, 51] width 1429 height 1008
drag, startPoint x: 588, startPoint y: 417, endPoint x: 591, endPoint y: 398, distance: 19.0
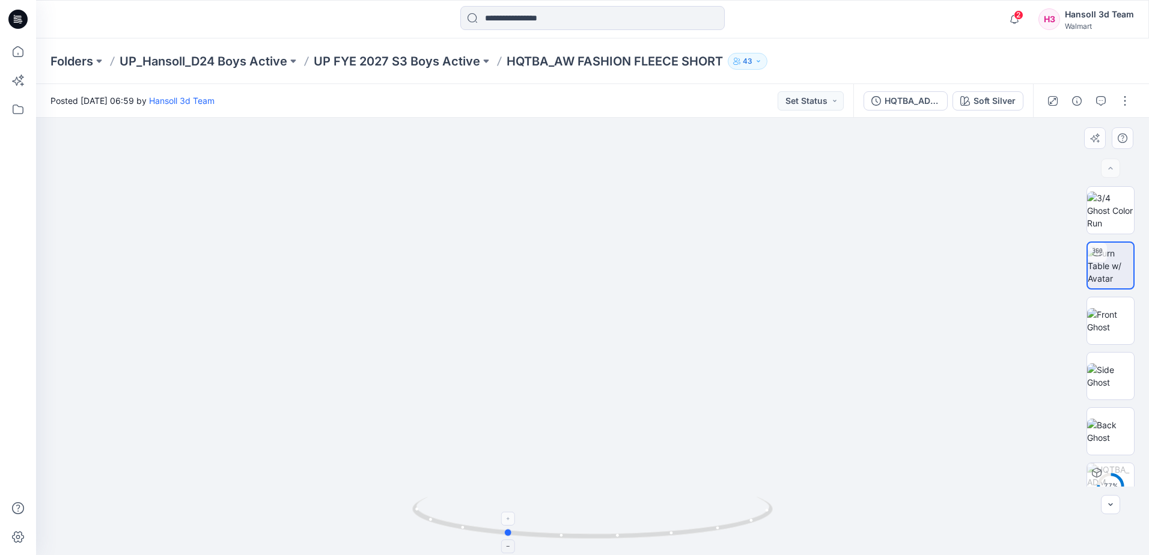
drag, startPoint x: 565, startPoint y: 528, endPoint x: 554, endPoint y: 519, distance: 14.2
click at [562, 528] on icon at bounding box center [594, 519] width 364 height 45
drag, startPoint x: 457, startPoint y: 524, endPoint x: 321, endPoint y: 516, distance: 136.7
click at [321, 516] on div at bounding box center [592, 336] width 1113 height 437
drag, startPoint x: 580, startPoint y: 531, endPoint x: 382, endPoint y: 529, distance: 197.7
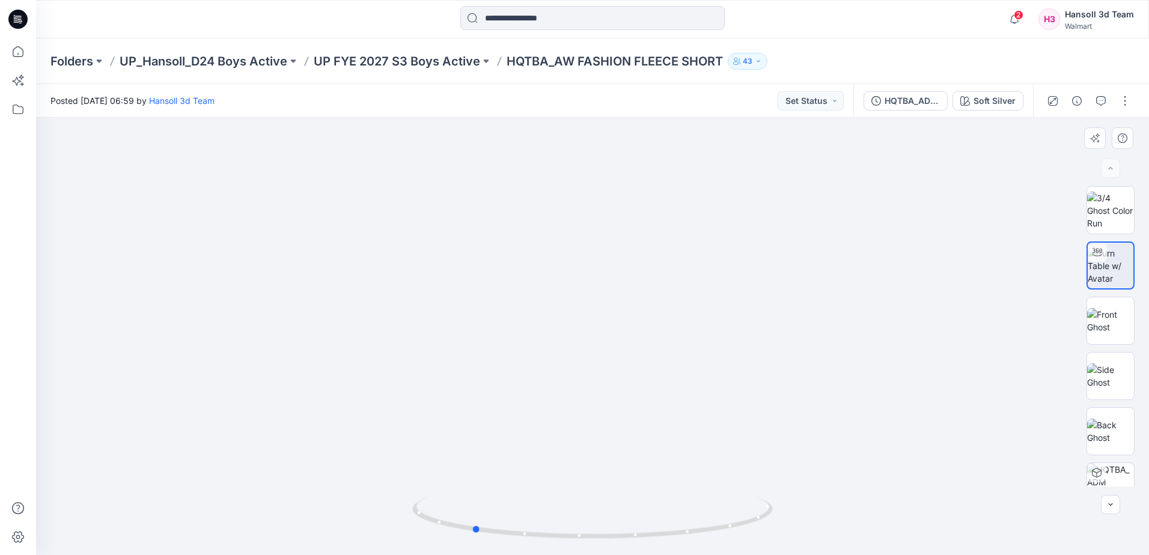
click at [382, 529] on div at bounding box center [592, 336] width 1113 height 437
drag, startPoint x: 551, startPoint y: 534, endPoint x: 569, endPoint y: 534, distance: 18.0
click at [569, 534] on icon at bounding box center [594, 519] width 364 height 45
click at [410, 59] on p "UP FYE 2027 S3 Boys Active" at bounding box center [397, 61] width 166 height 17
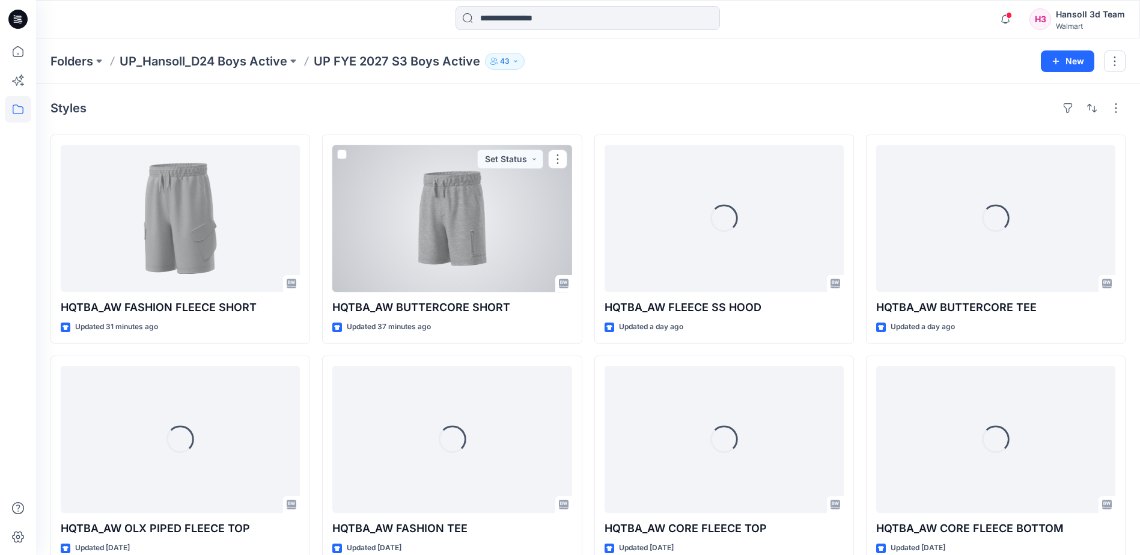
click at [440, 231] on div at bounding box center [451, 218] width 239 height 147
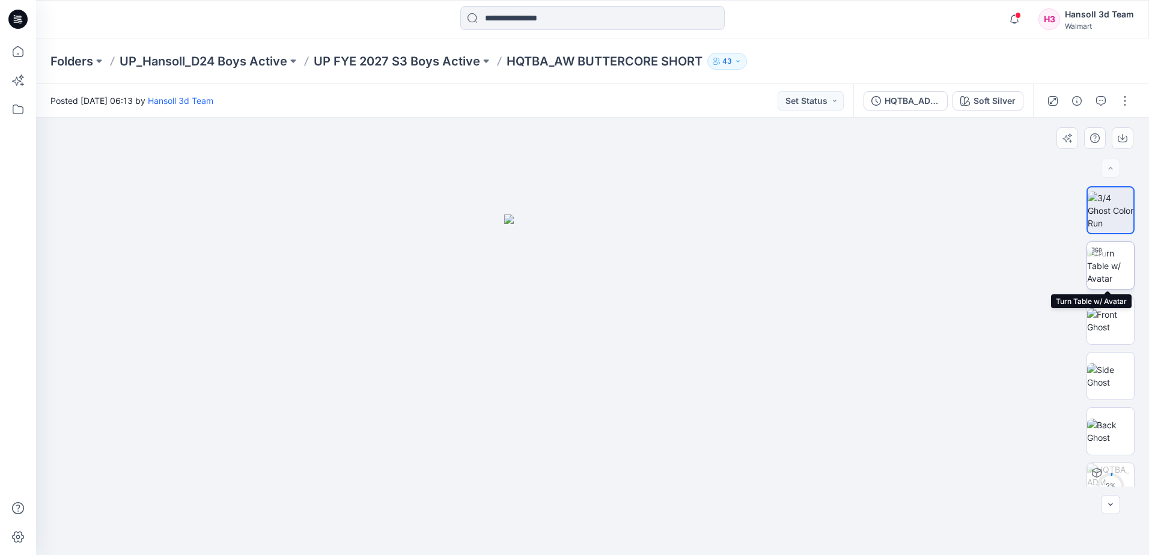
click at [1113, 255] on img at bounding box center [1110, 266] width 47 height 38
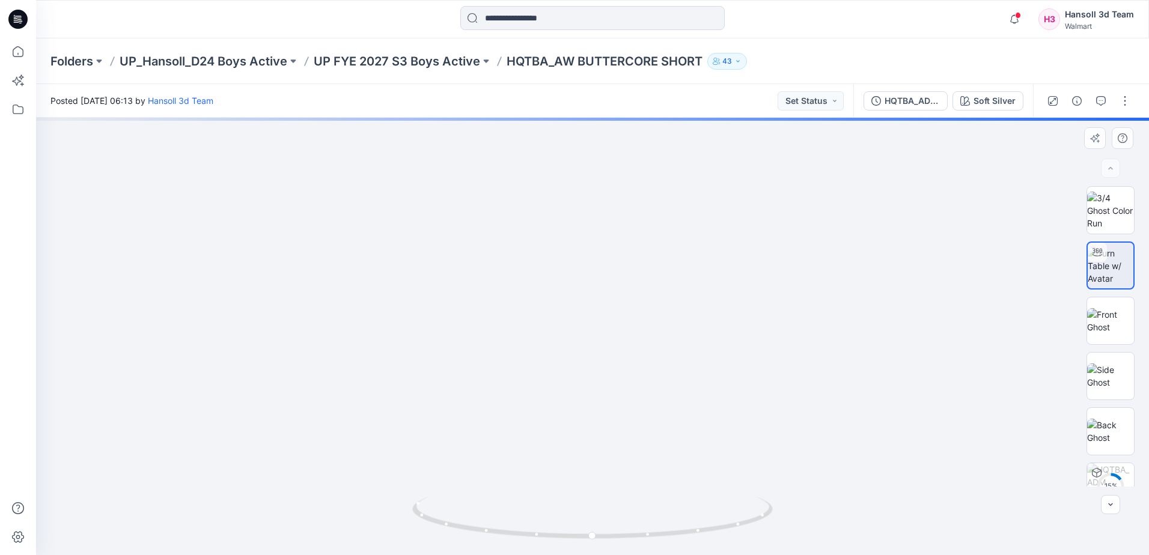
drag, startPoint x: 652, startPoint y: 313, endPoint x: 642, endPoint y: 306, distance: 11.7
drag, startPoint x: 669, startPoint y: 535, endPoint x: 541, endPoint y: 514, distance: 130.3
click at [538, 532] on icon at bounding box center [594, 519] width 364 height 45
drag, startPoint x: 556, startPoint y: 544, endPoint x: 586, endPoint y: 506, distance: 48.8
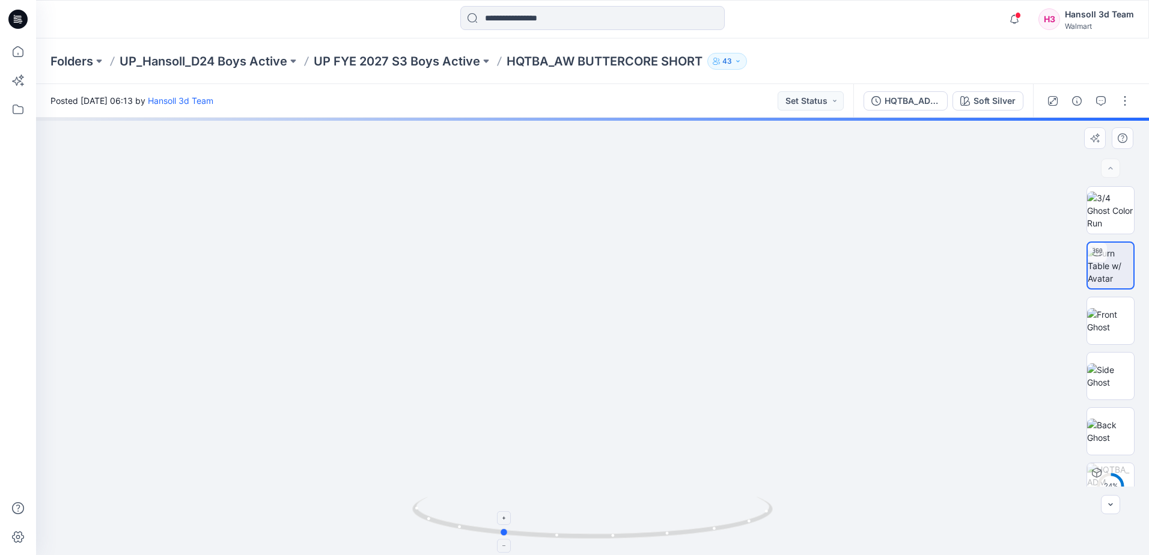
click at [597, 540] on div at bounding box center [592, 525] width 361 height 60
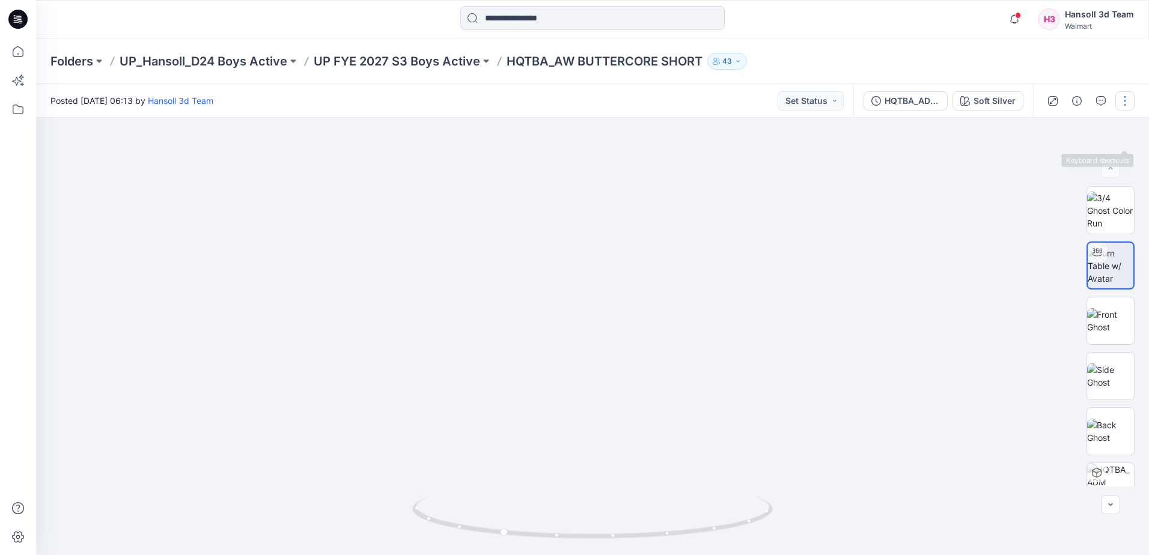
drag, startPoint x: 1122, startPoint y: 97, endPoint x: 1109, endPoint y: 108, distance: 16.6
click at [1122, 97] on button "button" at bounding box center [1124, 100] width 19 height 19
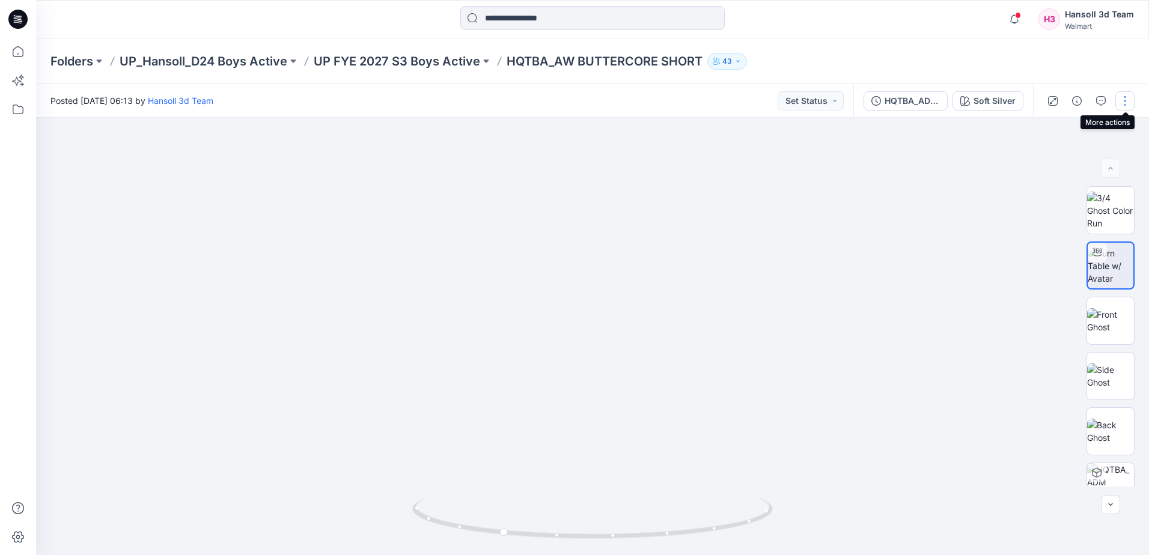
click at [1126, 102] on button "button" at bounding box center [1124, 100] width 19 height 19
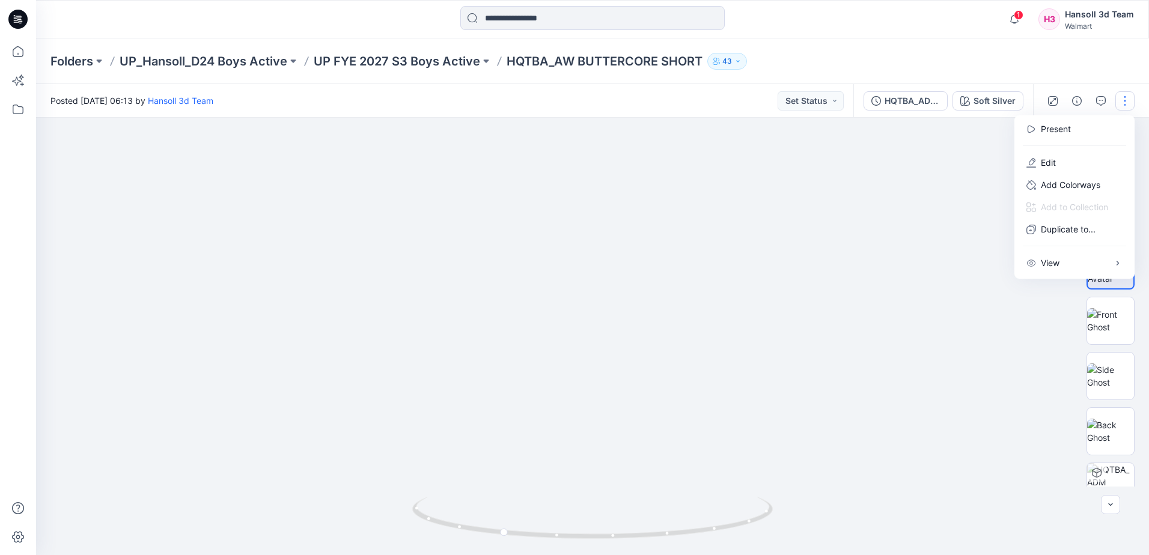
click at [26, 191] on div at bounding box center [18, 296] width 26 height 517
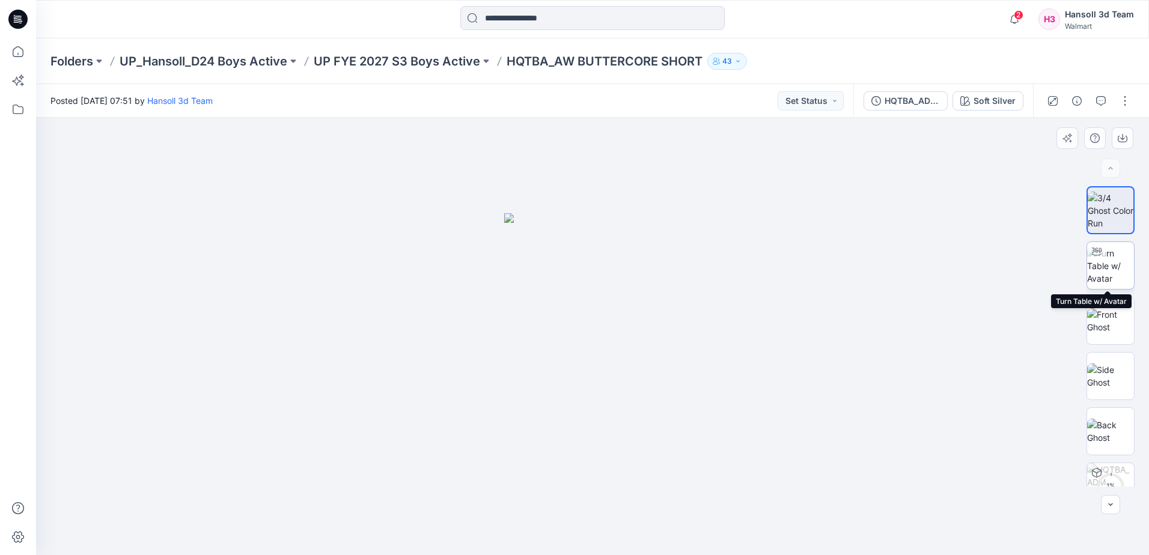
click at [1101, 261] on img at bounding box center [1110, 266] width 47 height 38
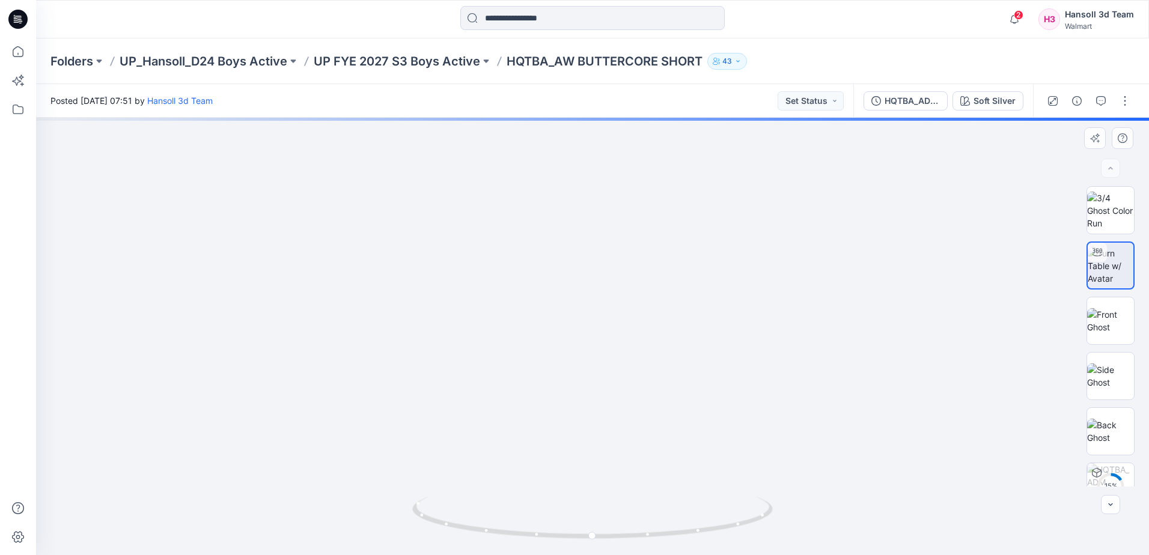
drag, startPoint x: 657, startPoint y: 430, endPoint x: 617, endPoint y: 314, distance: 122.0
click at [617, 307] on img at bounding box center [569, 6] width 1594 height 1100
drag, startPoint x: 666, startPoint y: 525, endPoint x: 603, endPoint y: 525, distance: 63.1
click at [603, 525] on icon at bounding box center [594, 519] width 364 height 45
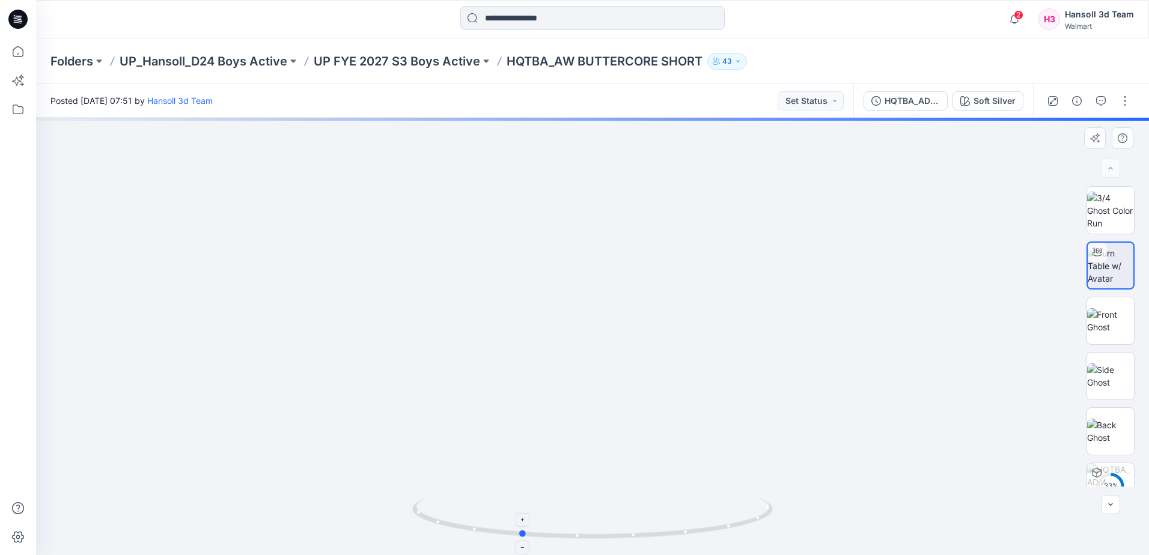
drag, startPoint x: 541, startPoint y: 534, endPoint x: 578, endPoint y: 520, distance: 39.0
click at [589, 537] on icon at bounding box center [594, 519] width 364 height 45
drag, startPoint x: 601, startPoint y: 531, endPoint x: 577, endPoint y: 531, distance: 24.6
click at [577, 531] on icon at bounding box center [594, 519] width 364 height 45
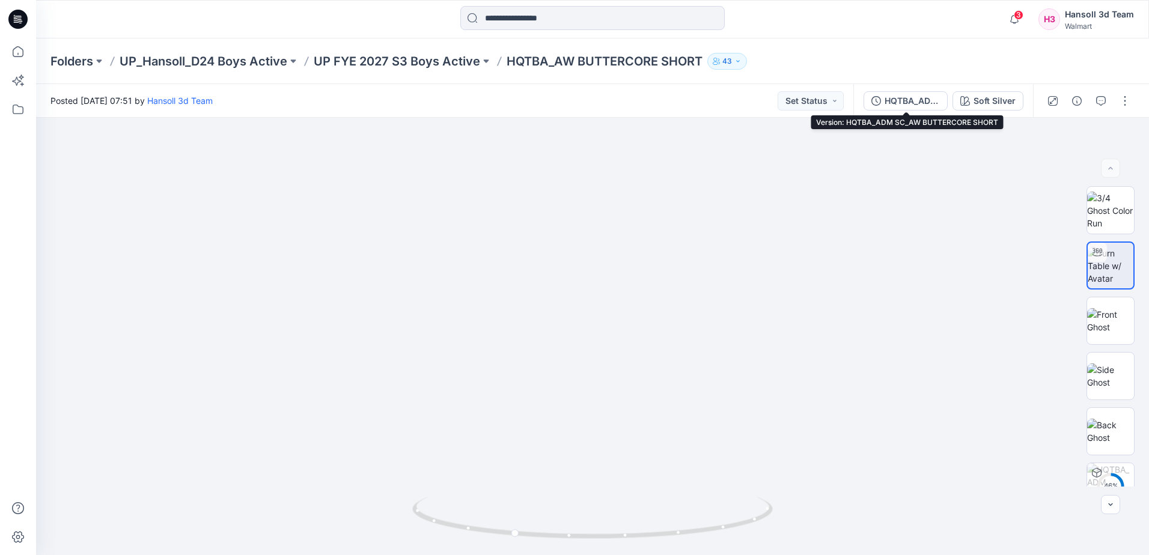
click at [920, 100] on div "HQTBA_ADM SC_AW BUTTERCORE SHORT" at bounding box center [911, 100] width 55 height 13
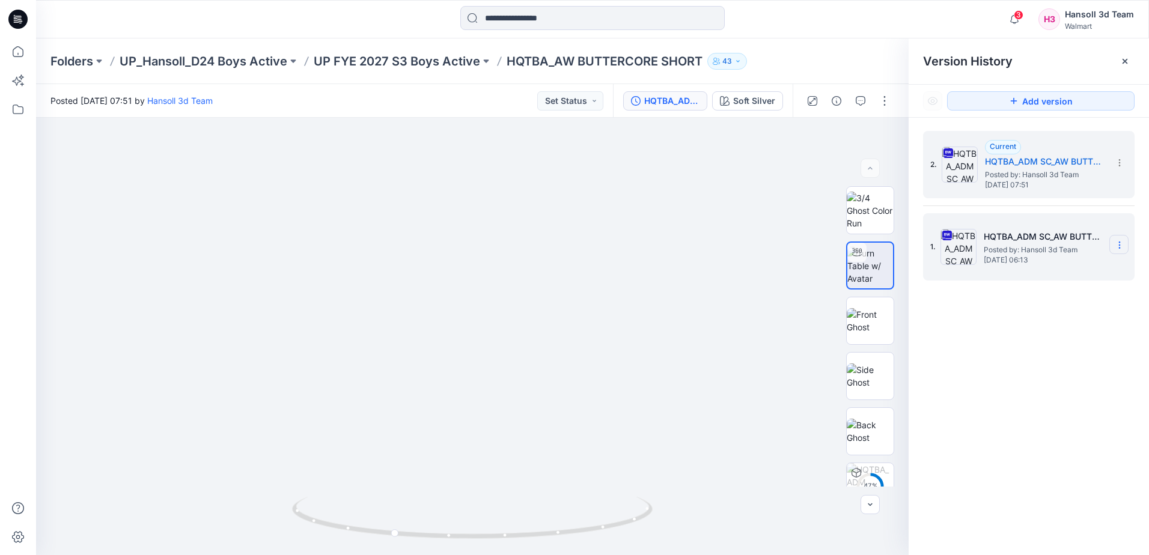
click at [1121, 247] on icon at bounding box center [1120, 245] width 10 height 10
click at [1022, 372] on span "Delete Version" at bounding box center [1036, 370] width 56 height 14
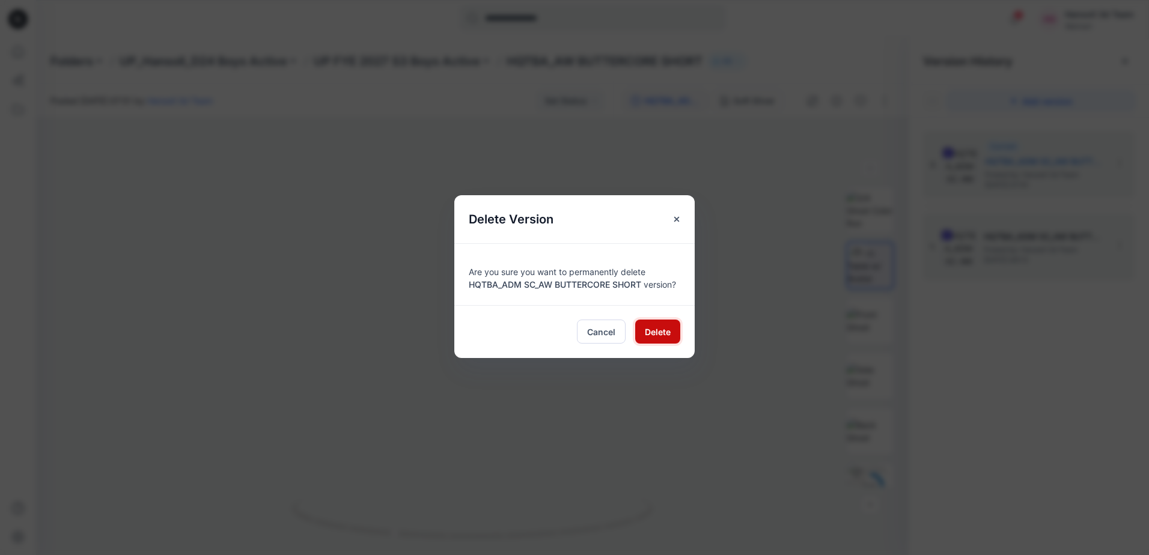
click at [645, 334] on span "Delete" at bounding box center [658, 332] width 26 height 13
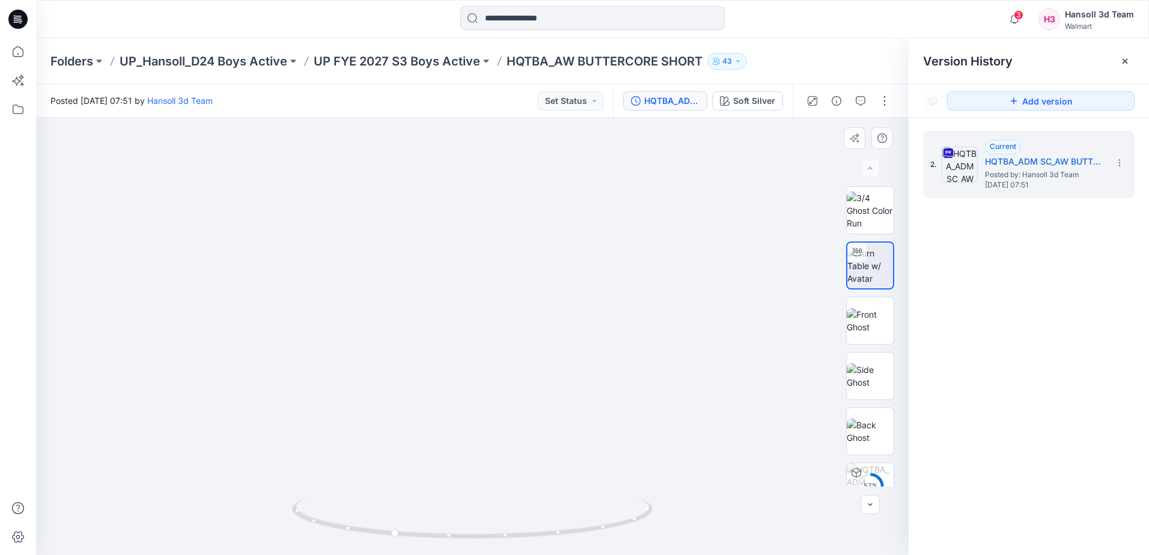
click at [377, 58] on p "UP FYE 2027 S3 Boys Active" at bounding box center [397, 61] width 166 height 17
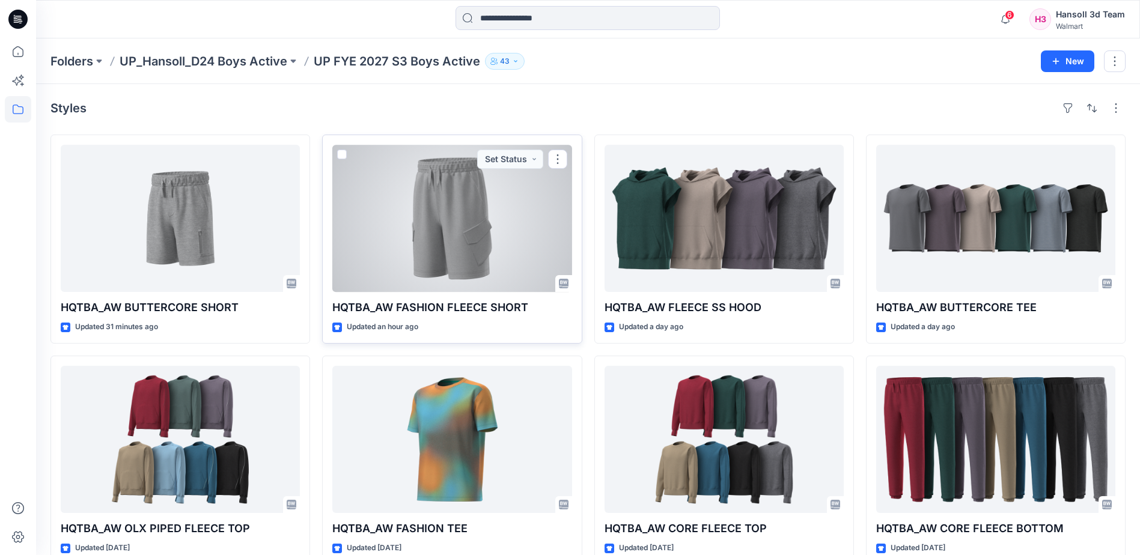
click at [478, 215] on div at bounding box center [451, 218] width 239 height 147
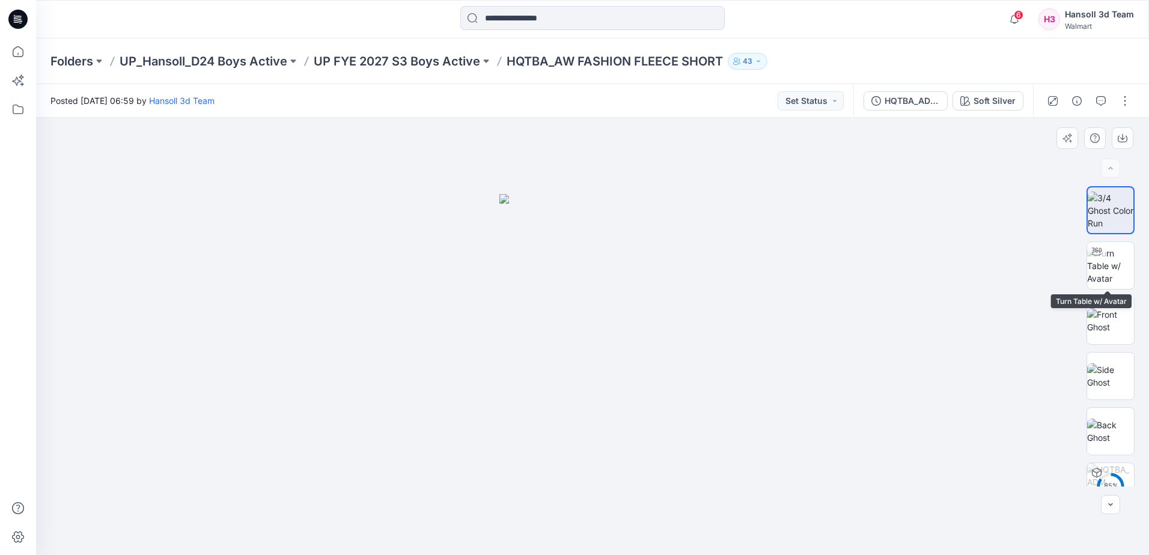
drag, startPoint x: 1112, startPoint y: 258, endPoint x: 749, endPoint y: 296, distance: 364.3
click at [1110, 258] on img at bounding box center [1110, 266] width 47 height 38
click at [1119, 273] on img at bounding box center [1110, 266] width 47 height 38
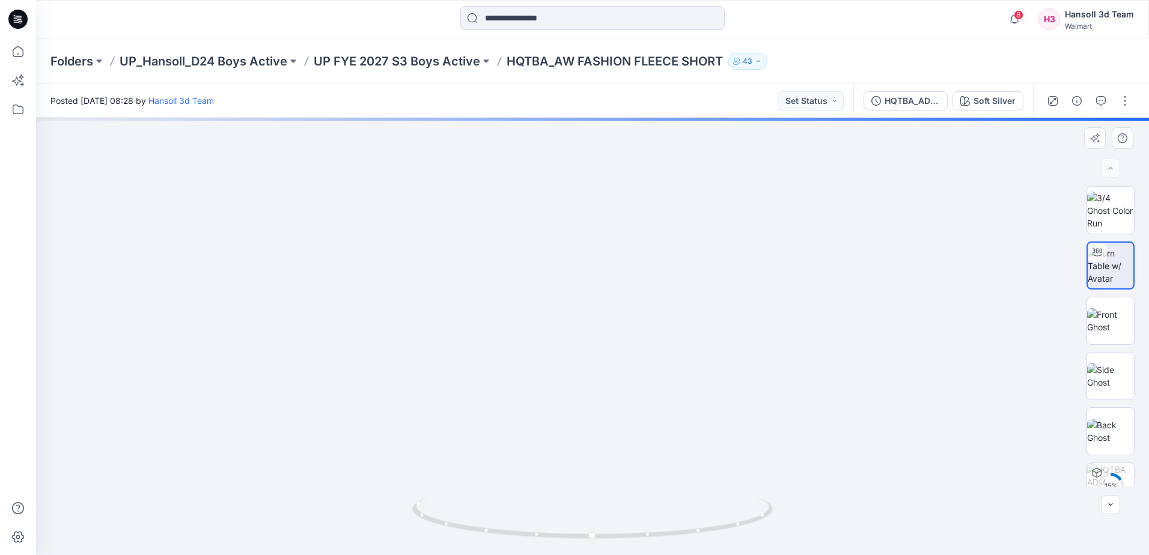
drag, startPoint x: 660, startPoint y: 407, endPoint x: 632, endPoint y: 300, distance: 110.2
drag, startPoint x: 696, startPoint y: 529, endPoint x: 628, endPoint y: 535, distance: 68.8
click at [622, 534] on icon at bounding box center [594, 519] width 364 height 45
click at [637, 529] on icon at bounding box center [594, 519] width 364 height 45
